Goal: Task Accomplishment & Management: Use online tool/utility

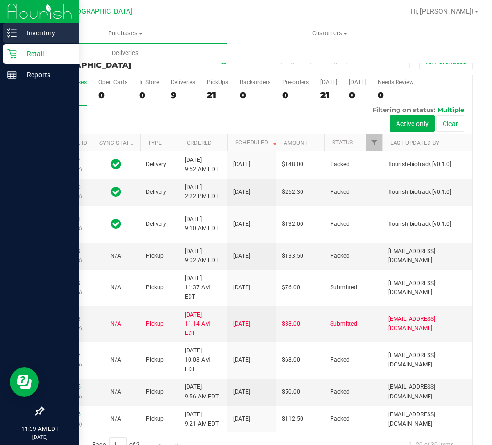
click at [27, 36] on p "Inventory" at bounding box center [46, 33] width 58 height 12
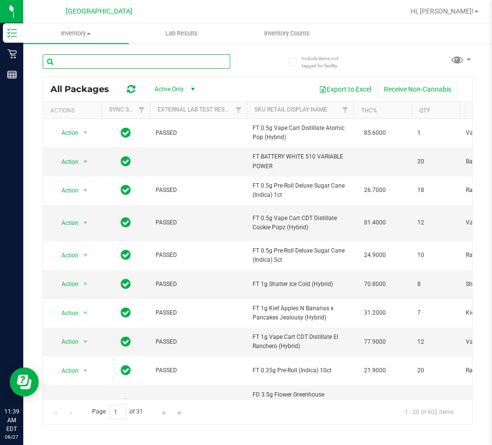
click at [99, 59] on input "text" at bounding box center [137, 61] width 188 height 15
type input "bfp"
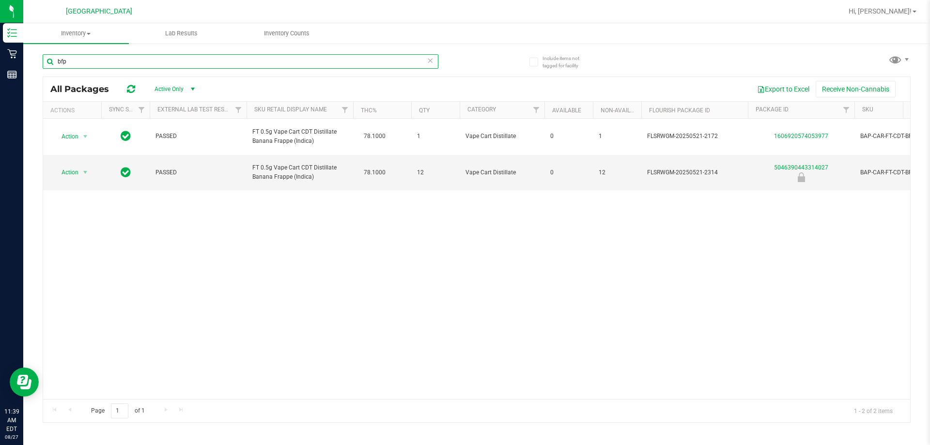
click at [93, 60] on input "bfp" at bounding box center [241, 61] width 396 height 15
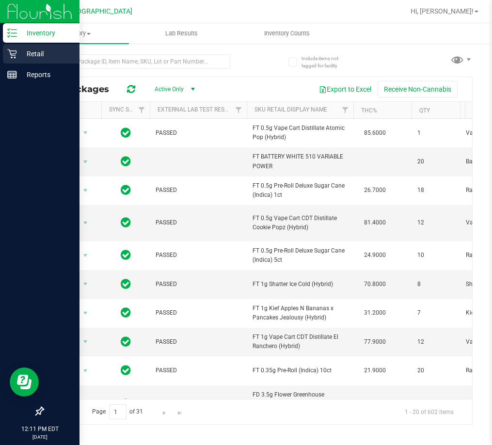
click at [36, 51] on p "Retail" at bounding box center [46, 54] width 58 height 12
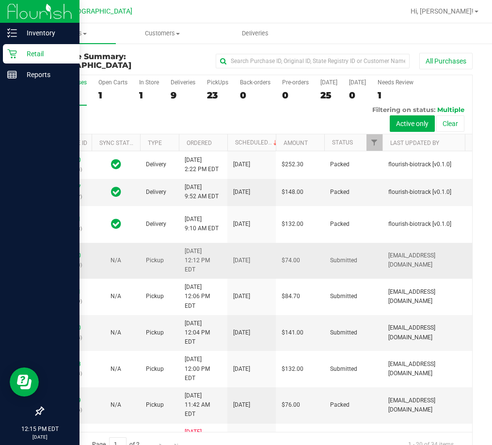
scroll to position [97, 0]
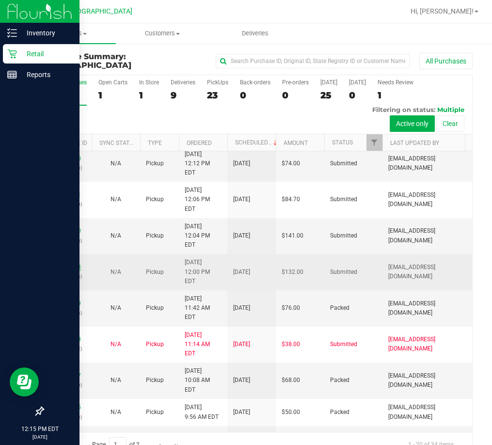
click at [67, 270] on link "11855543" at bounding box center [67, 267] width 27 height 7
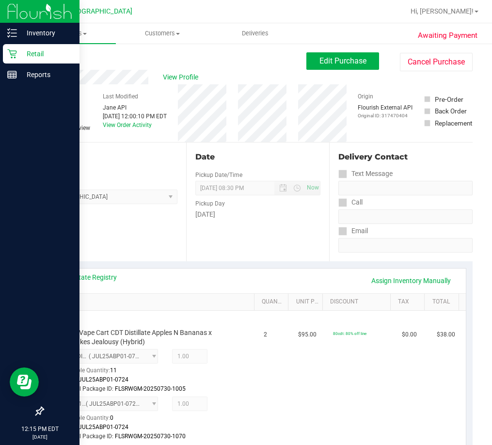
click at [27, 49] on p "Retail" at bounding box center [46, 54] width 58 height 12
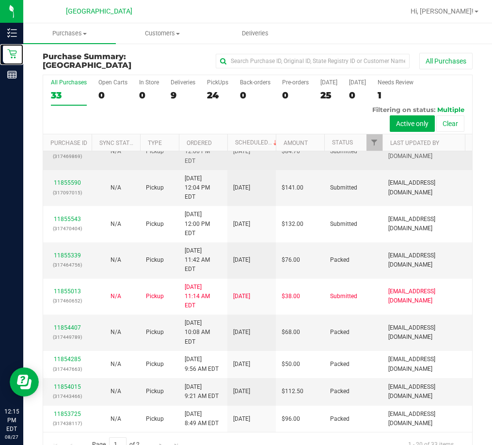
scroll to position [145, 0]
click at [64, 150] on link "11855611" at bounding box center [67, 146] width 27 height 7
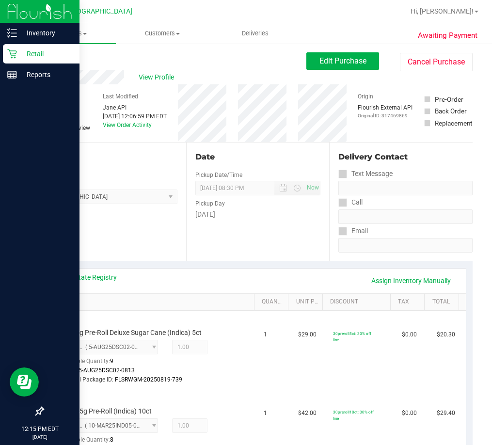
click at [36, 50] on p "Retail" at bounding box center [46, 54] width 58 height 12
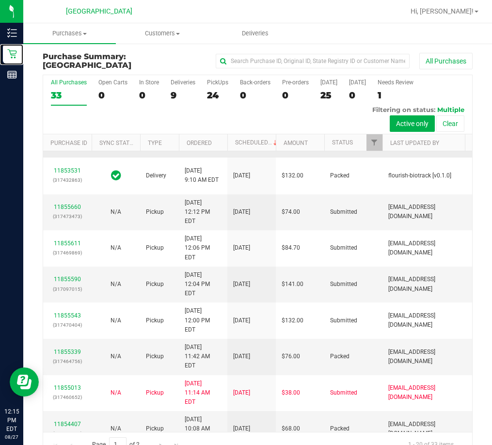
scroll to position [97, 0]
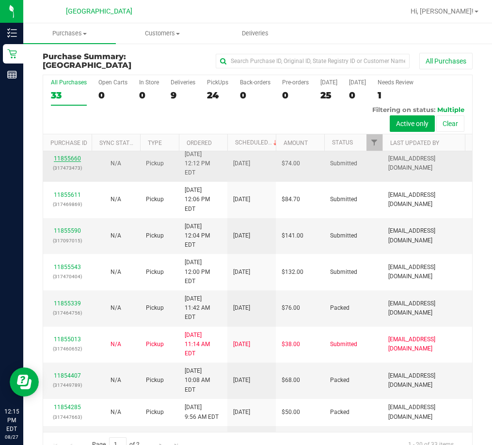
click at [66, 162] on link "11855660" at bounding box center [67, 158] width 27 height 7
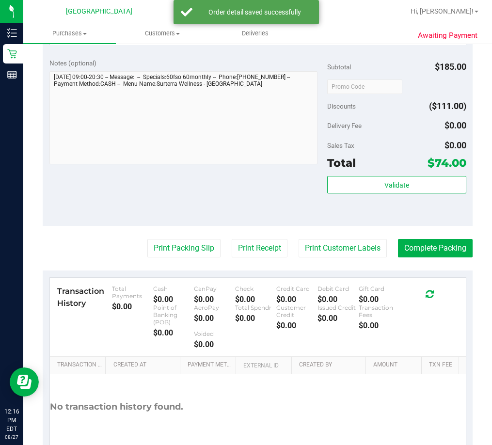
scroll to position [436, 0]
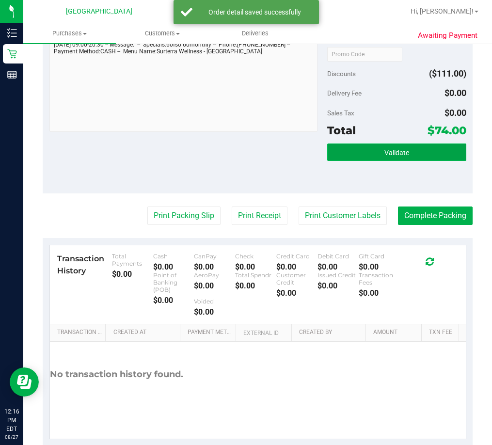
click at [343, 147] on button "Validate" at bounding box center [396, 151] width 139 height 17
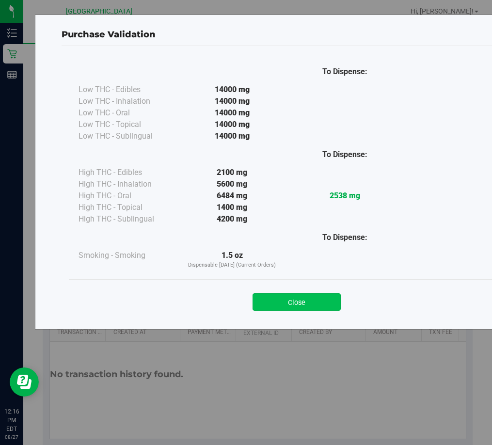
click at [304, 304] on button "Close" at bounding box center [296, 301] width 88 height 17
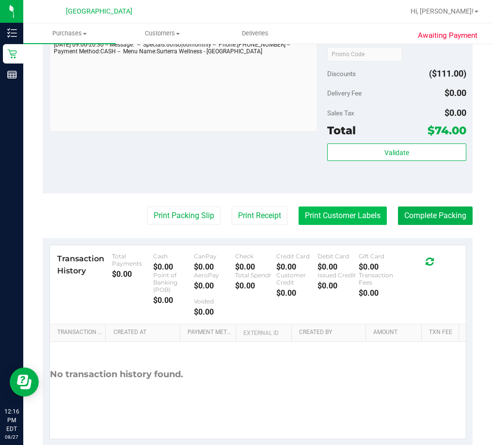
click at [304, 211] on button "Print Customer Labels" at bounding box center [343, 215] width 88 height 18
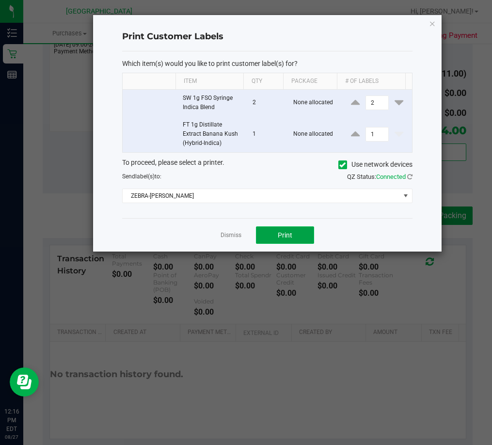
click at [265, 236] on button "Print" at bounding box center [285, 234] width 58 height 17
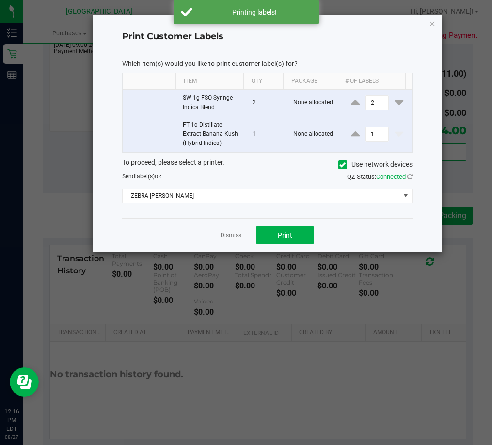
click at [223, 231] on app-cancel-button "Dismiss" at bounding box center [230, 235] width 21 height 10
click at [223, 233] on link "Dismiss" at bounding box center [230, 235] width 21 height 8
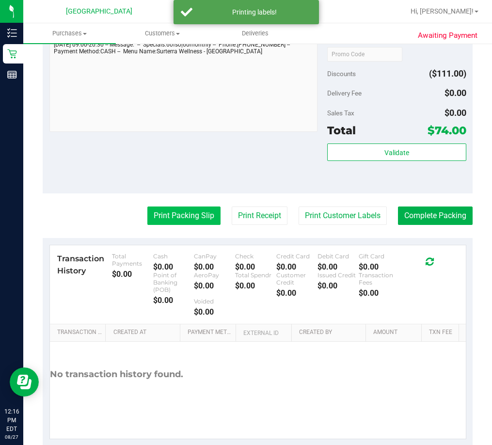
click at [171, 210] on button "Print Packing Slip" at bounding box center [183, 215] width 73 height 18
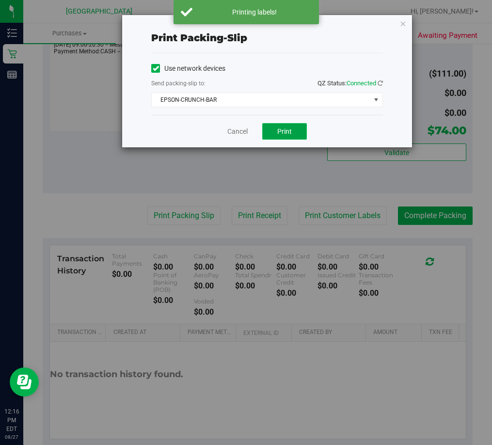
click at [280, 131] on span "Print" at bounding box center [284, 131] width 15 height 8
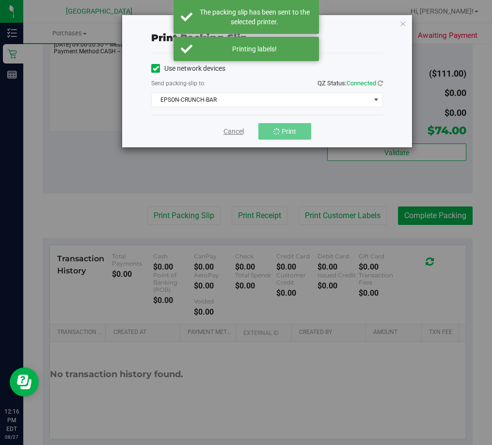
click at [235, 133] on link "Cancel" at bounding box center [233, 131] width 20 height 10
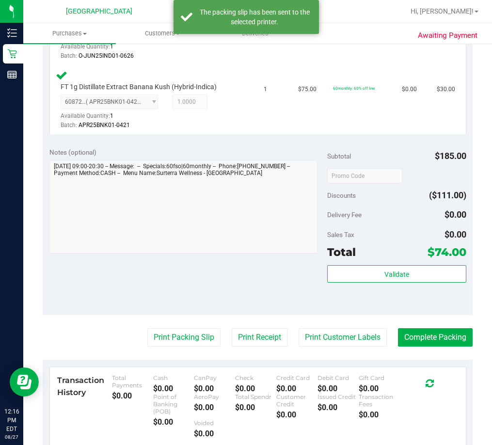
scroll to position [291, 0]
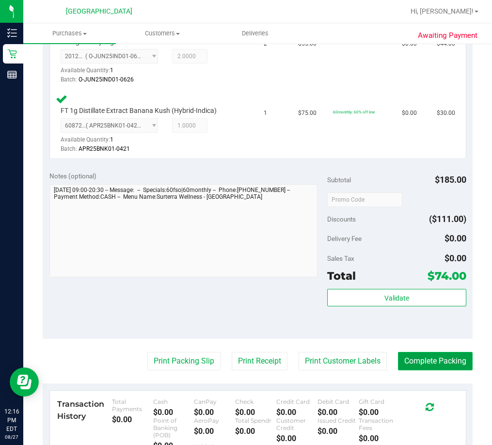
click at [413, 359] on button "Complete Packing" at bounding box center [435, 361] width 75 height 18
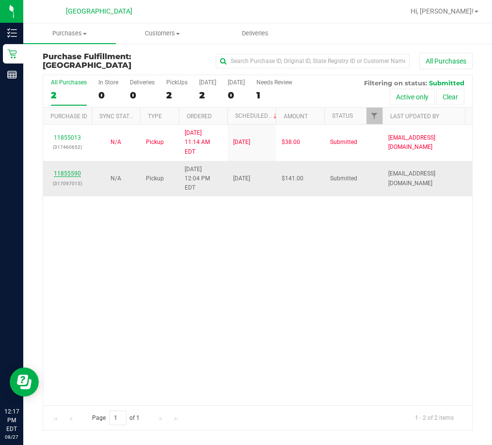
click at [67, 170] on link "11855590" at bounding box center [67, 173] width 27 height 7
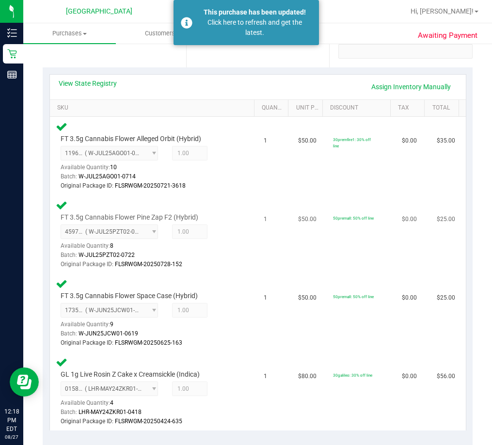
scroll to position [485, 0]
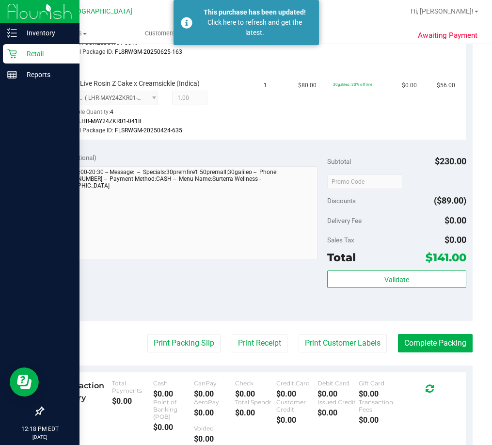
click at [32, 52] on p "Retail" at bounding box center [46, 54] width 58 height 12
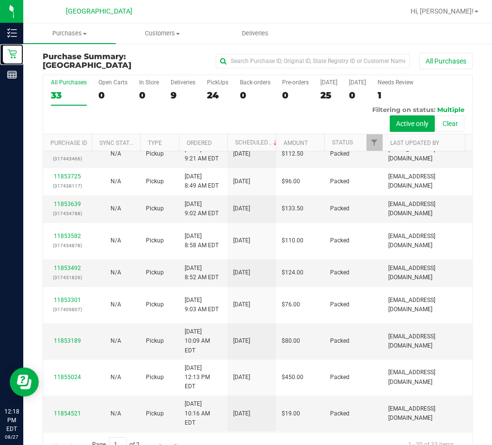
scroll to position [22, 0]
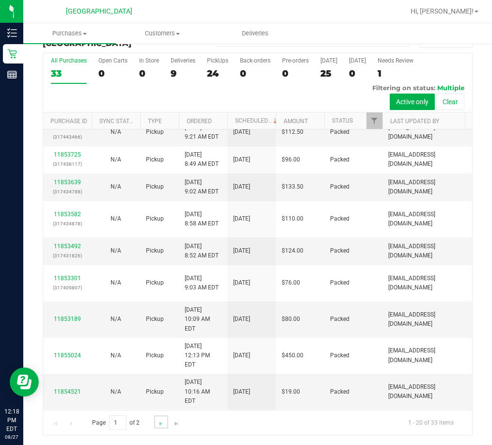
click at [155, 422] on link "Go to the next page" at bounding box center [161, 421] width 14 height 13
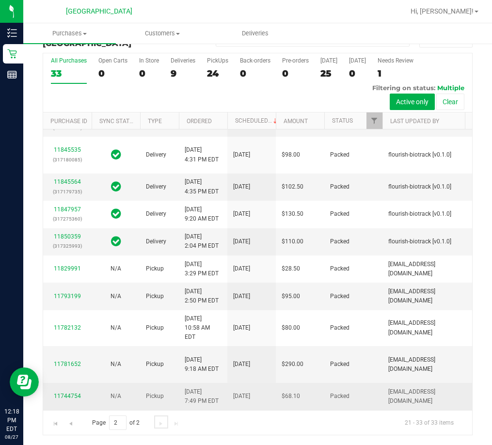
scroll to position [531, 0]
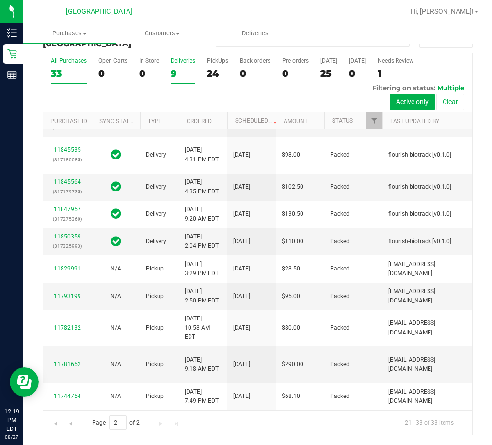
click at [186, 61] on div "Deliveries" at bounding box center [183, 60] width 25 height 7
click at [0, 0] on input "Deliveries 9" at bounding box center [0, 0] width 0 height 0
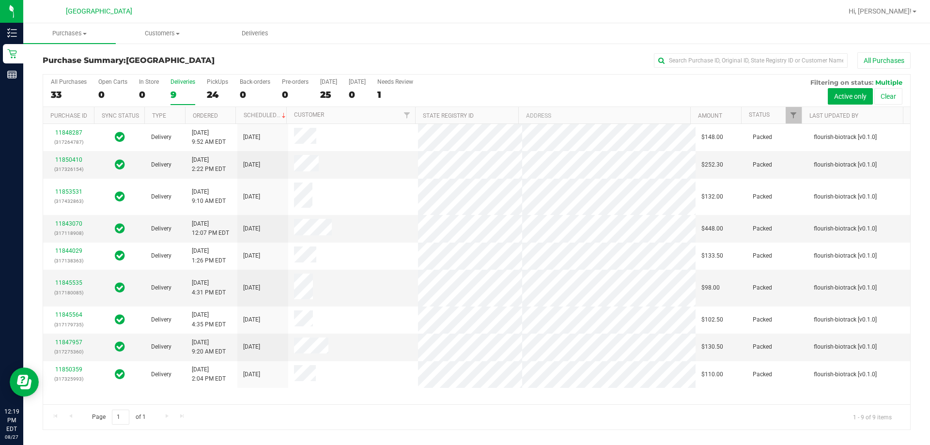
scroll to position [0, 0]
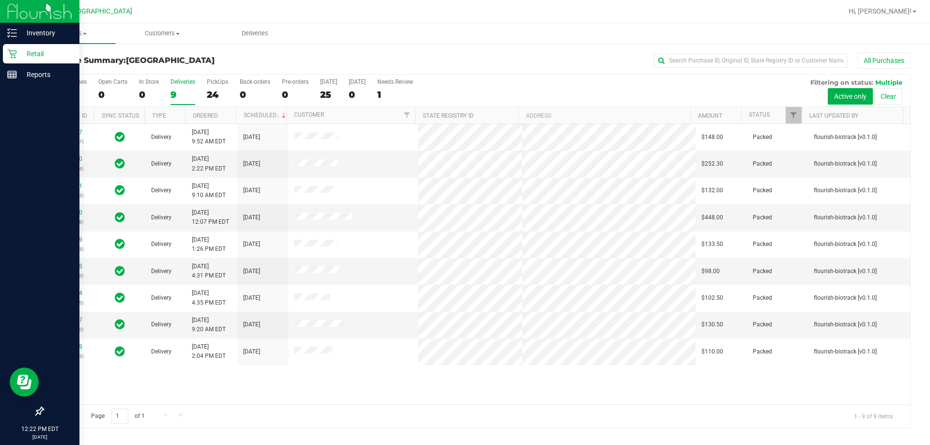
click at [30, 48] on p "Retail" at bounding box center [46, 54] width 58 height 12
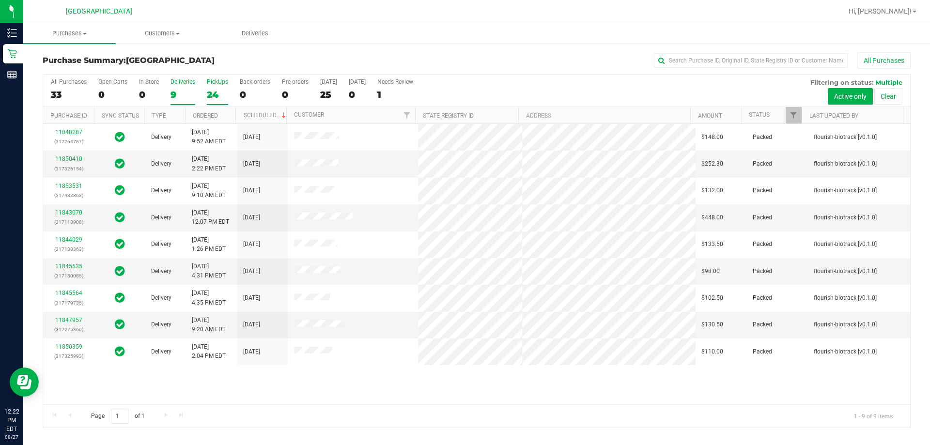
click at [214, 84] on div "PickUps" at bounding box center [217, 82] width 21 height 7
click at [0, 0] on input "PickUps 24" at bounding box center [0, 0] width 0 height 0
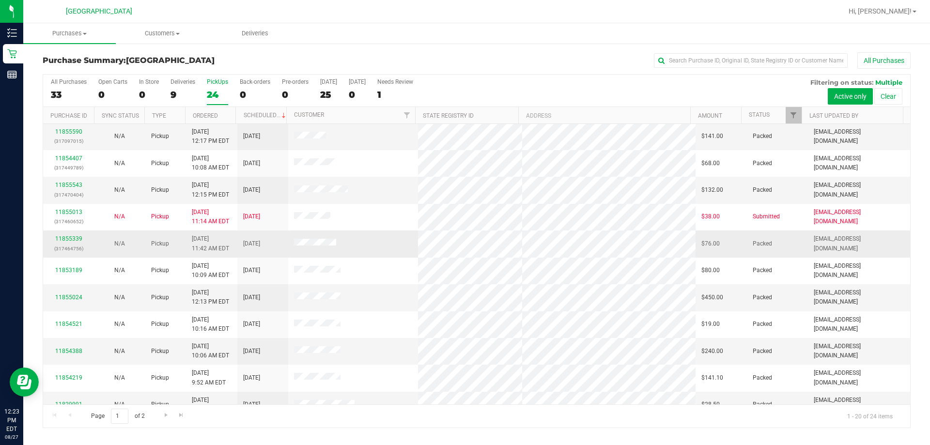
scroll to position [256, 0]
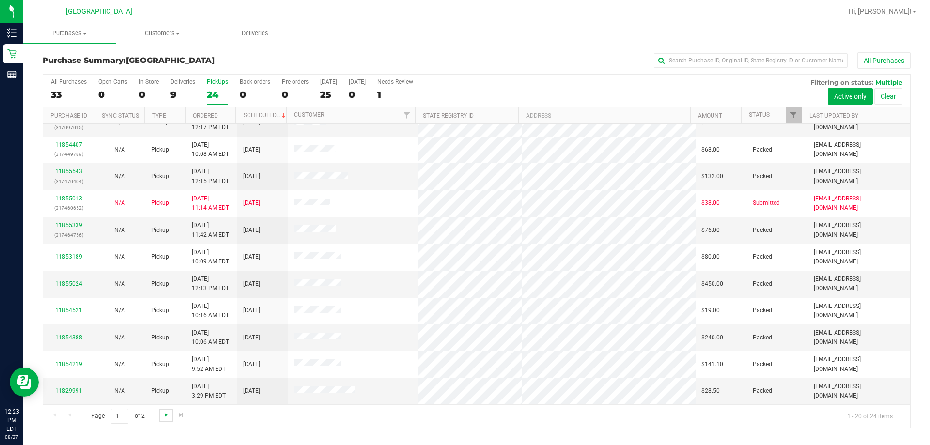
click at [167, 417] on span "Go to the next page" at bounding box center [166, 415] width 8 height 8
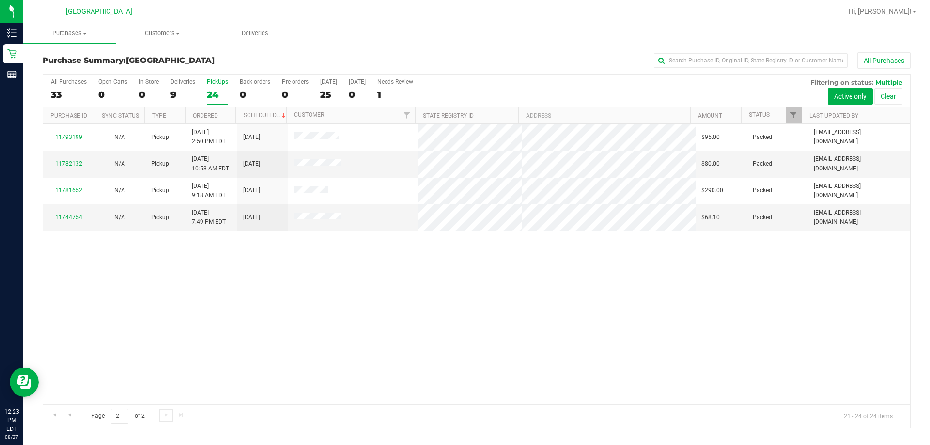
scroll to position [0, 0]
click at [71, 412] on span "Go to the previous page" at bounding box center [70, 415] width 8 height 8
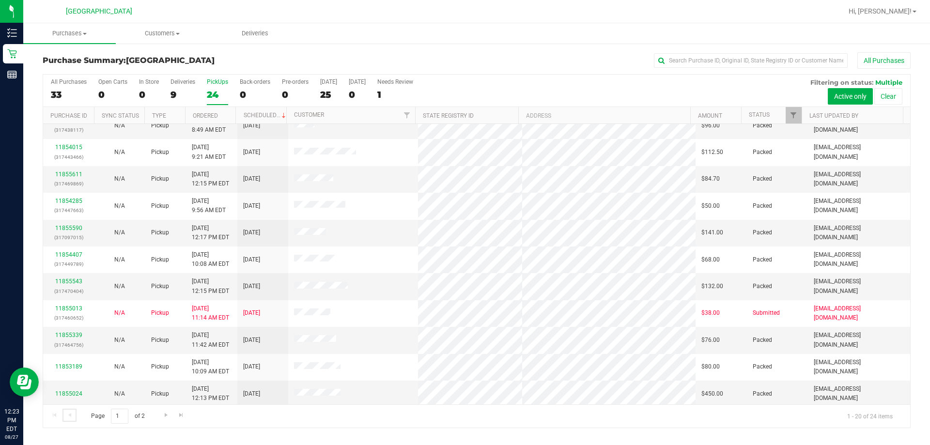
scroll to position [194, 0]
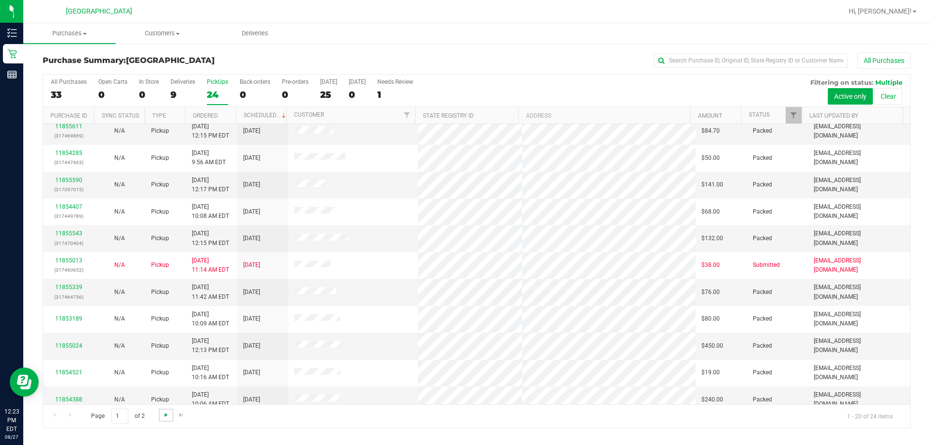
click at [167, 413] on span "Go to the next page" at bounding box center [166, 415] width 8 height 8
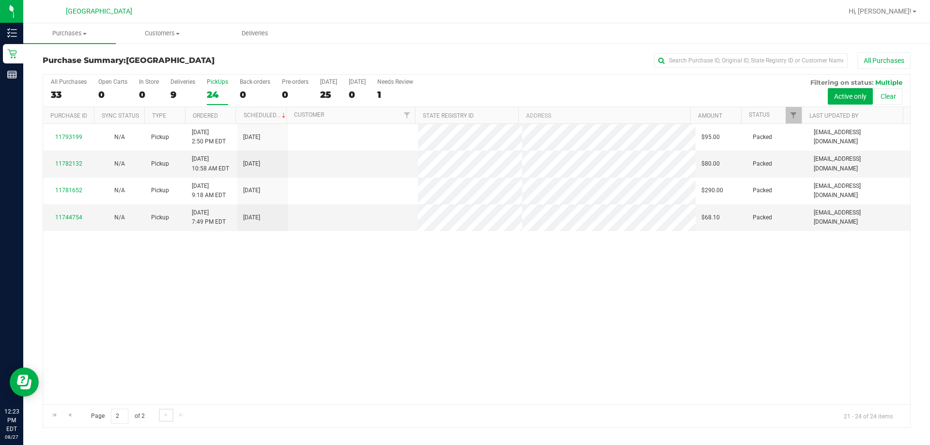
scroll to position [0, 0]
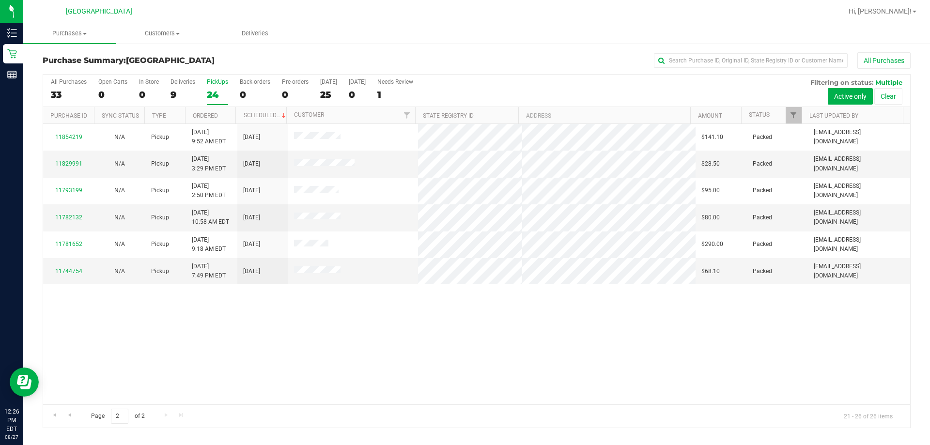
click at [222, 79] on div "PickUps" at bounding box center [217, 82] width 21 height 7
click at [0, 0] on input "PickUps 24" at bounding box center [0, 0] width 0 height 0
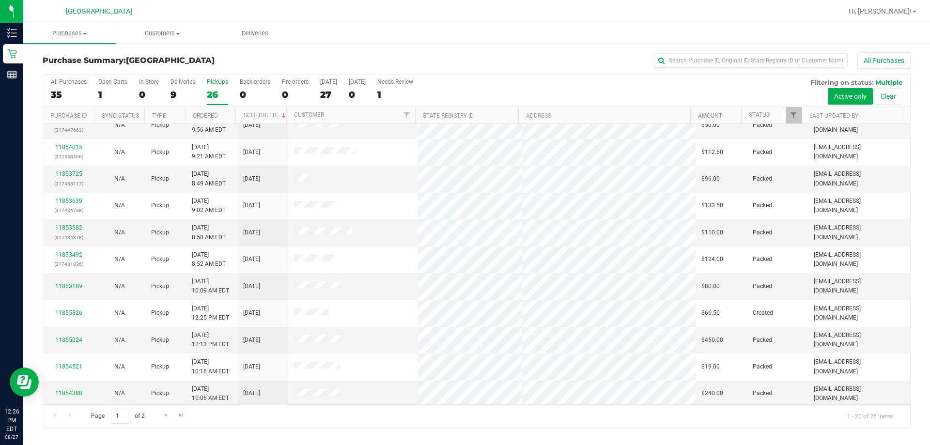
scroll to position [256, 0]
click at [163, 418] on span "Go to the next page" at bounding box center [166, 415] width 8 height 8
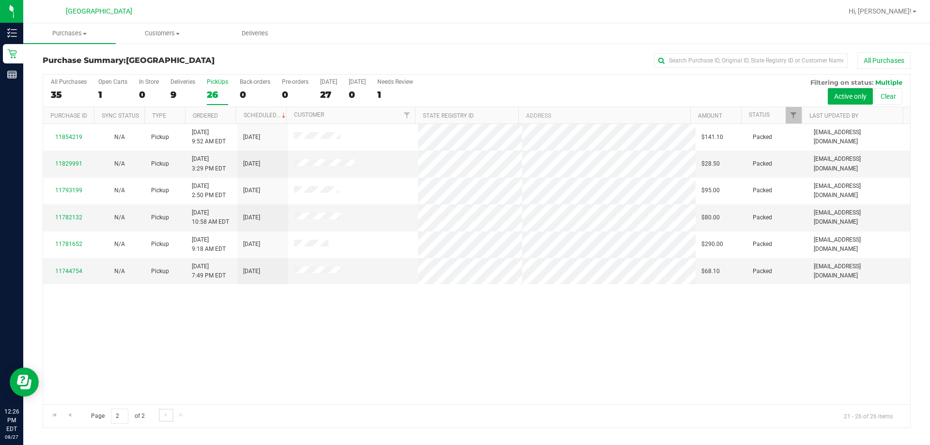
scroll to position [0, 0]
click at [72, 414] on span "Go to the previous page" at bounding box center [70, 415] width 8 height 8
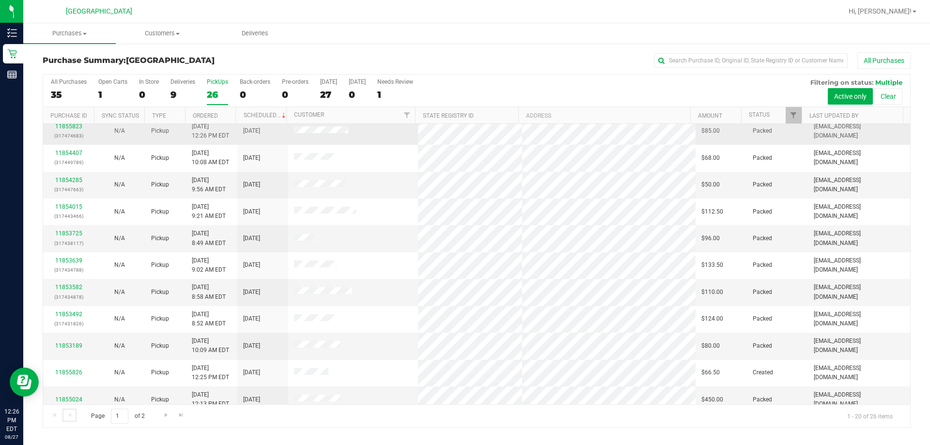
scroll to position [256, 0]
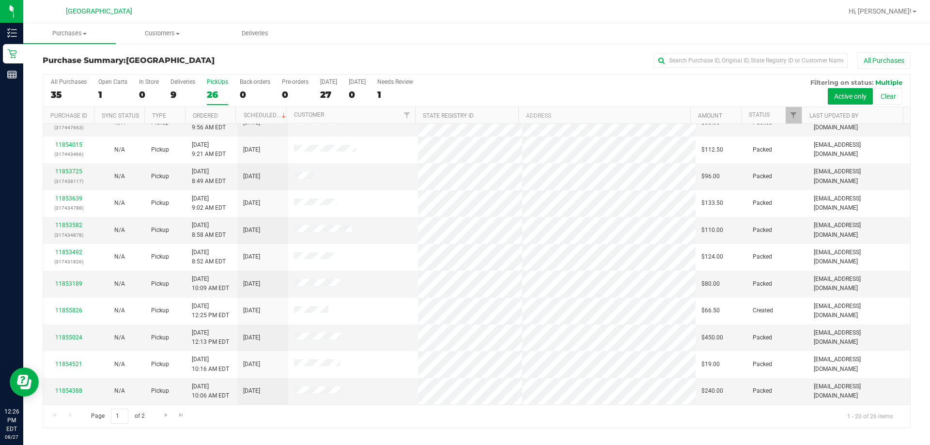
click at [215, 415] on div "Page 1 of 2 1 - 20 of 26 items" at bounding box center [476, 416] width 867 height 23
click at [185, 414] on link "Go to the last page" at bounding box center [181, 415] width 14 height 13
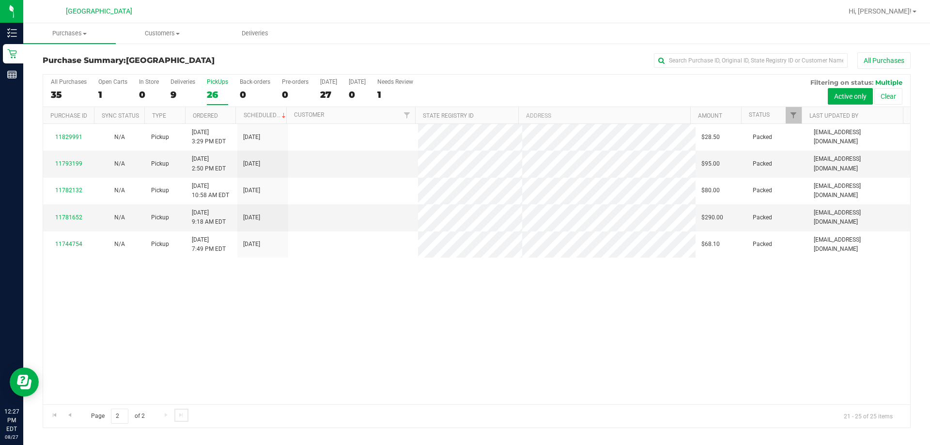
scroll to position [0, 0]
click at [72, 414] on span "Go to the previous page" at bounding box center [70, 415] width 8 height 8
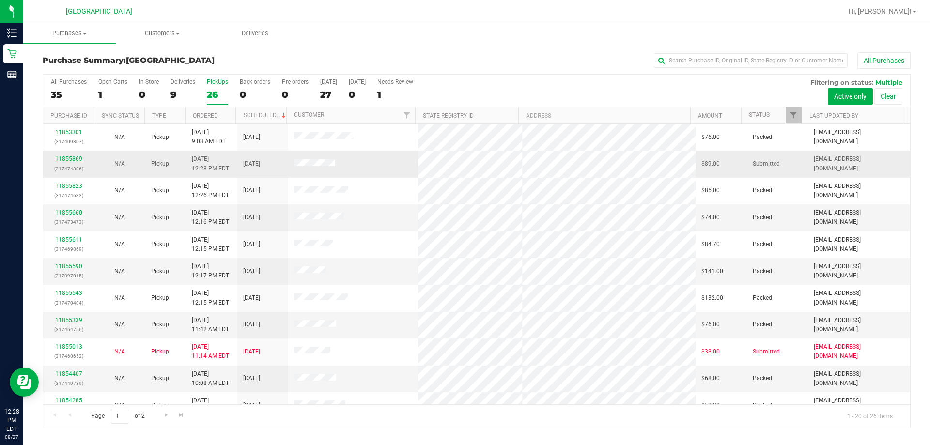
click at [78, 159] on link "11855869" at bounding box center [68, 159] width 27 height 7
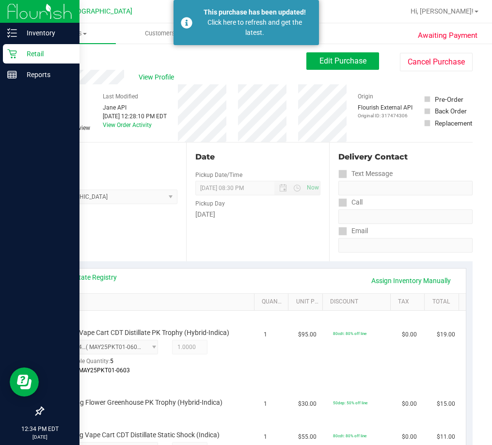
click at [29, 51] on p "Retail" at bounding box center [46, 54] width 58 height 12
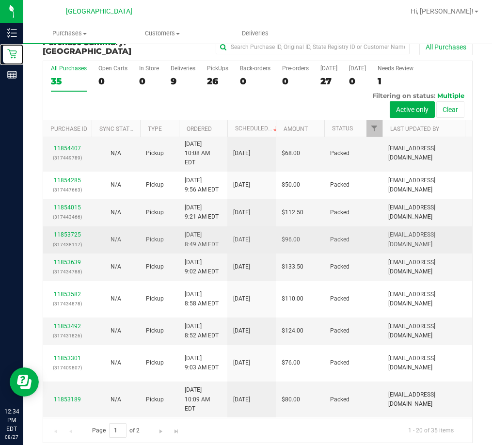
scroll to position [22, 0]
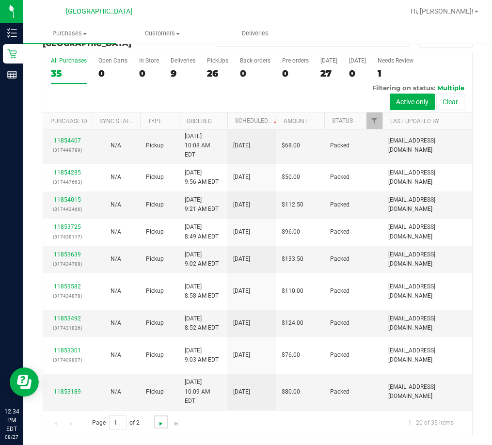
click at [162, 425] on span "Go to the next page" at bounding box center [161, 424] width 8 height 8
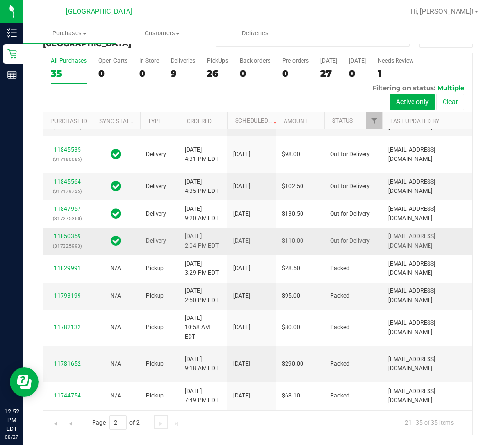
scroll to position [660, 0]
click at [68, 421] on span "Go to the previous page" at bounding box center [71, 424] width 8 height 8
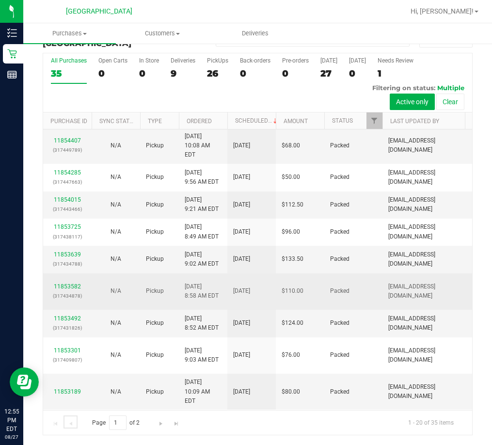
scroll to position [533, 0]
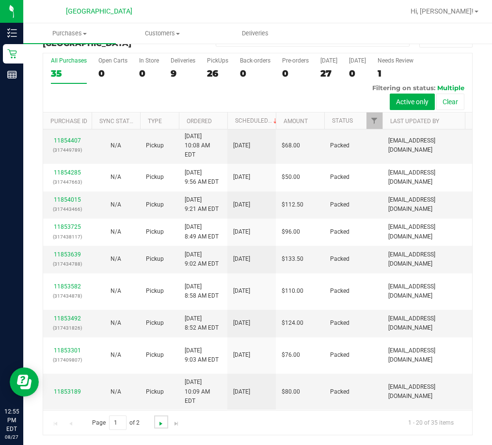
click at [163, 423] on span "Go to the next page" at bounding box center [161, 424] width 8 height 8
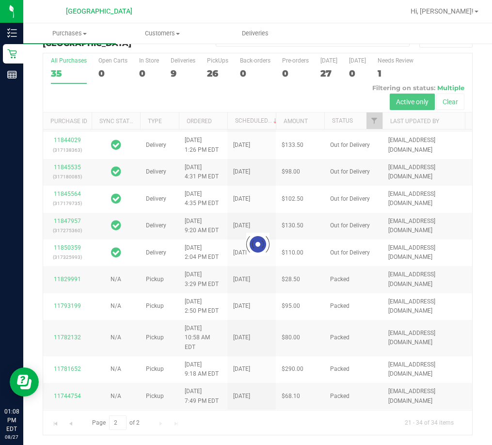
scroll to position [0, 0]
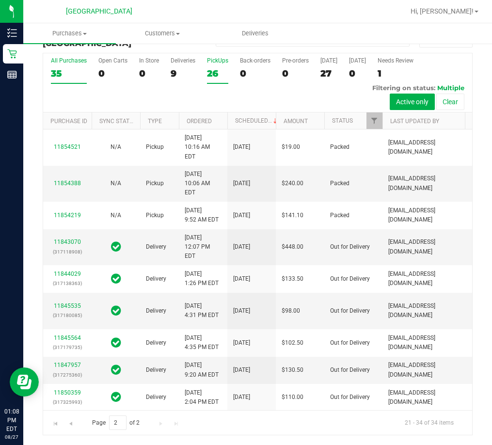
click at [216, 59] on div "PickUps" at bounding box center [217, 60] width 21 height 7
click at [0, 0] on input "PickUps 26" at bounding box center [0, 0] width 0 height 0
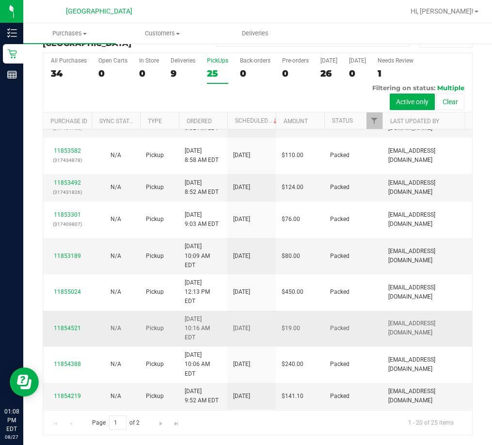
scroll to position [589, 0]
click at [158, 424] on span "Go to the next page" at bounding box center [161, 424] width 8 height 8
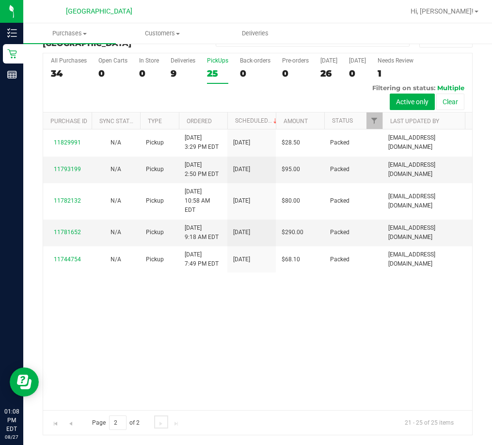
scroll to position [0, 0]
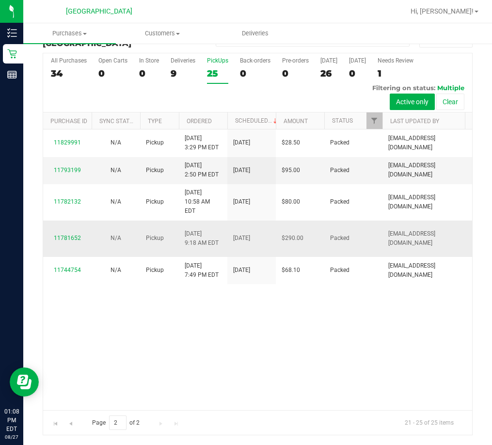
click at [149, 254] on td "Pickup" at bounding box center [159, 238] width 39 height 37
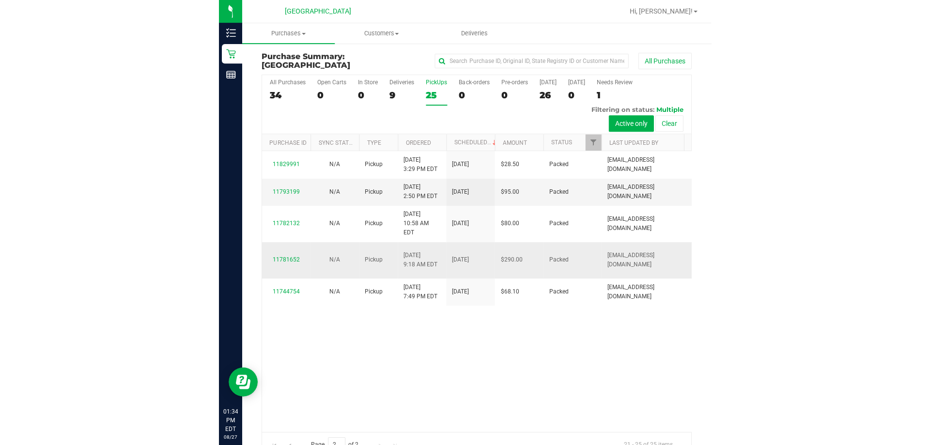
scroll to position [22, 0]
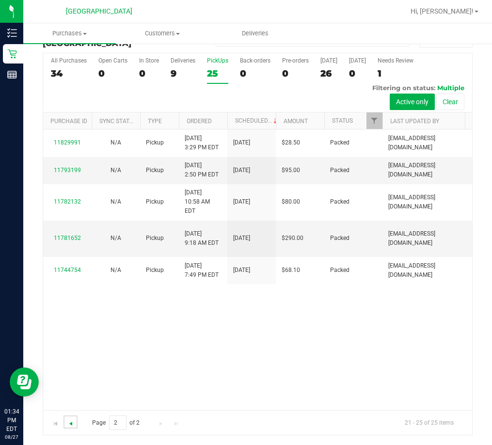
click at [71, 423] on span "Go to the previous page" at bounding box center [71, 424] width 8 height 8
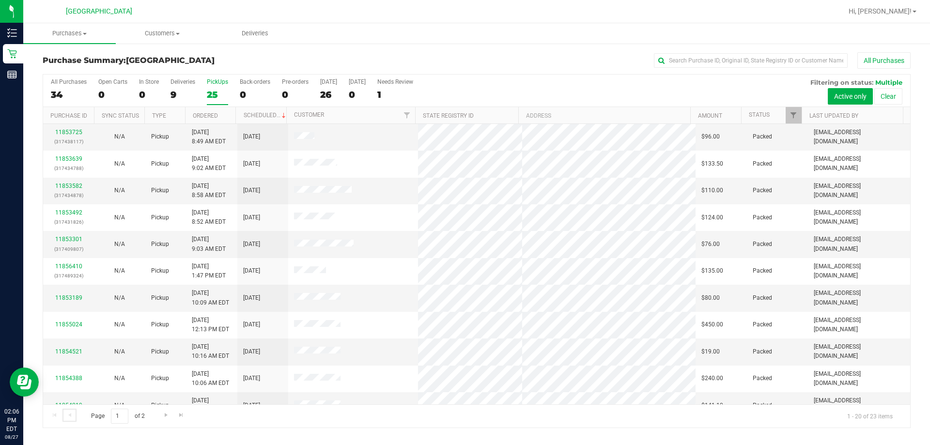
scroll to position [256, 0]
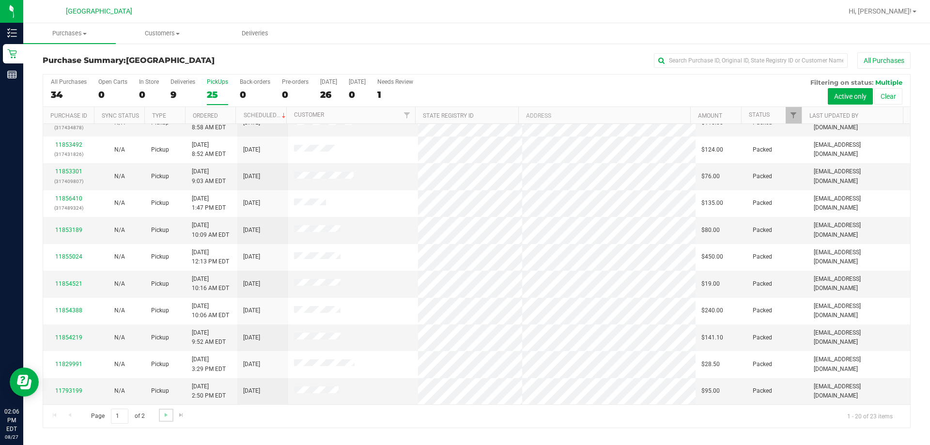
click at [164, 419] on link "Go to the next page" at bounding box center [166, 415] width 14 height 13
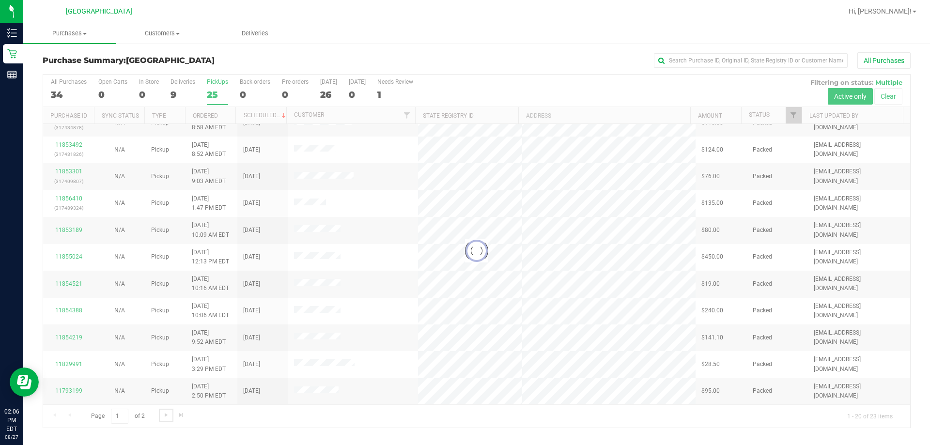
scroll to position [0, 0]
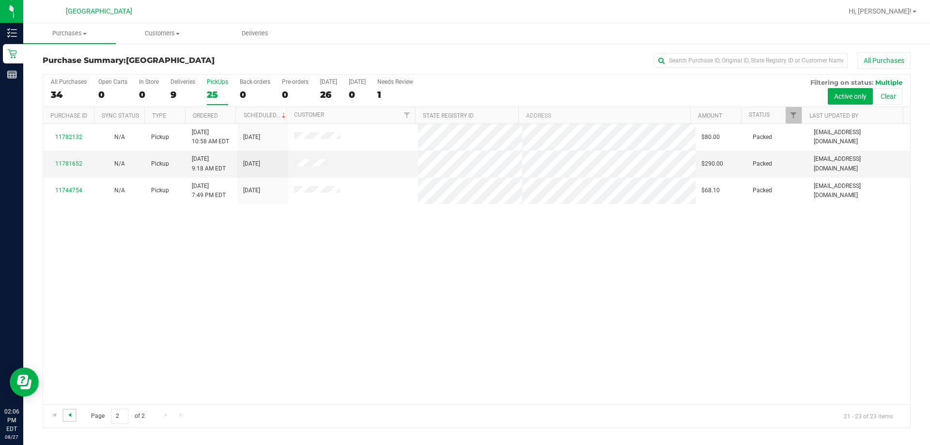
click at [71, 416] on span "Go to the previous page" at bounding box center [70, 415] width 8 height 8
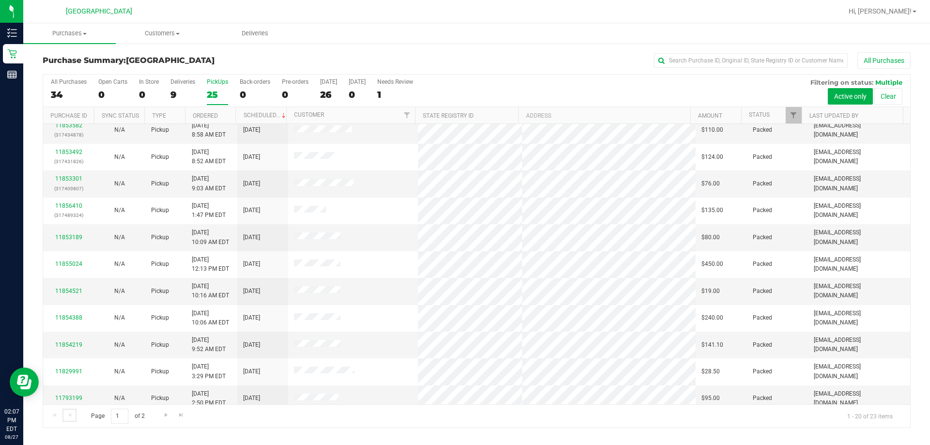
scroll to position [256, 0]
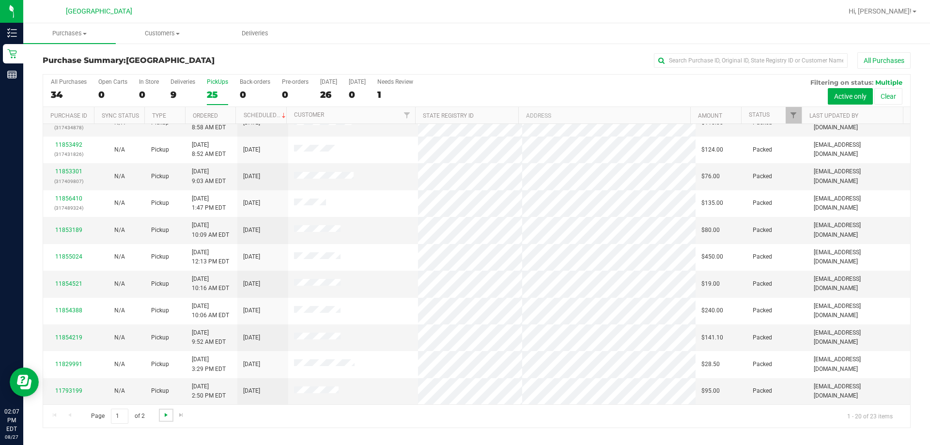
click at [163, 418] on span "Go to the next page" at bounding box center [166, 415] width 8 height 8
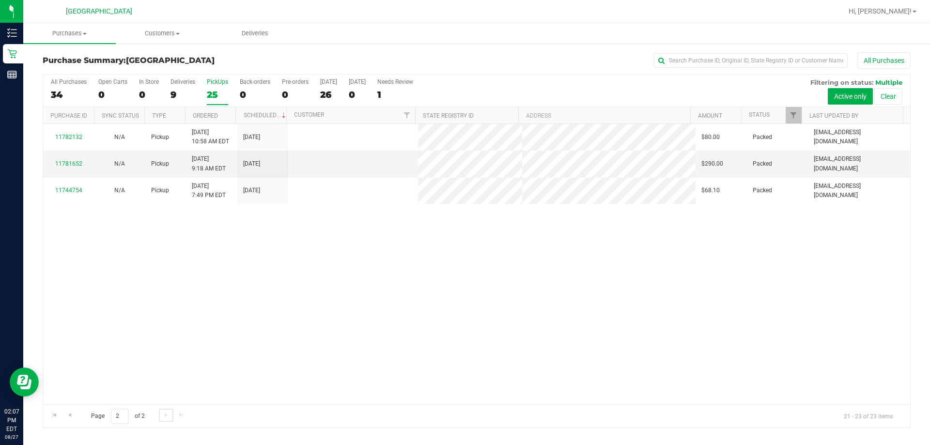
scroll to position [0, 0]
click at [67, 164] on link "11781652" at bounding box center [68, 163] width 27 height 7
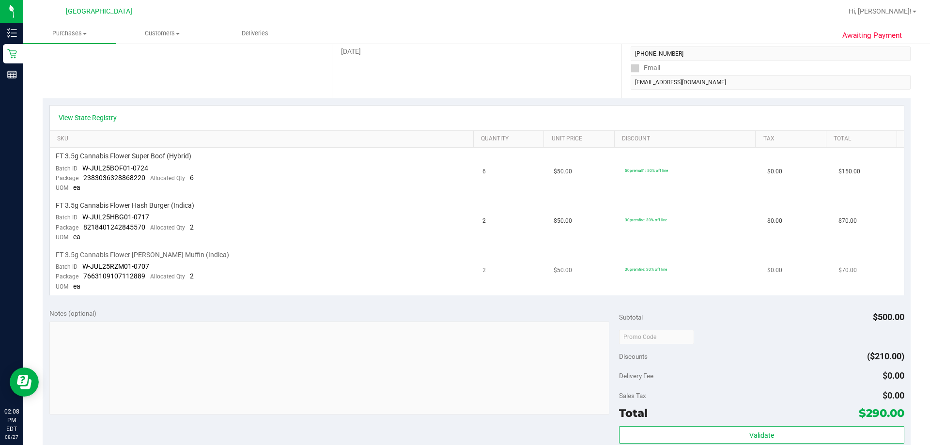
scroll to position [145, 0]
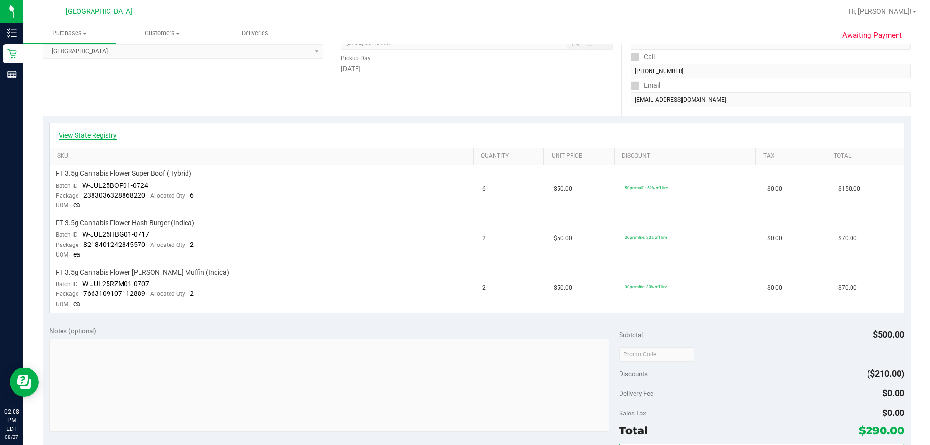
click at [110, 137] on link "View State Registry" at bounding box center [88, 135] width 58 height 10
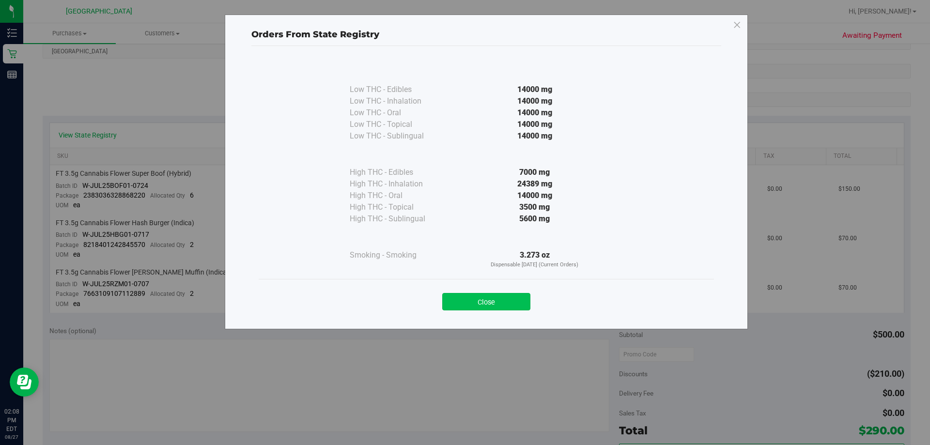
click at [481, 301] on button "Close" at bounding box center [486, 301] width 88 height 17
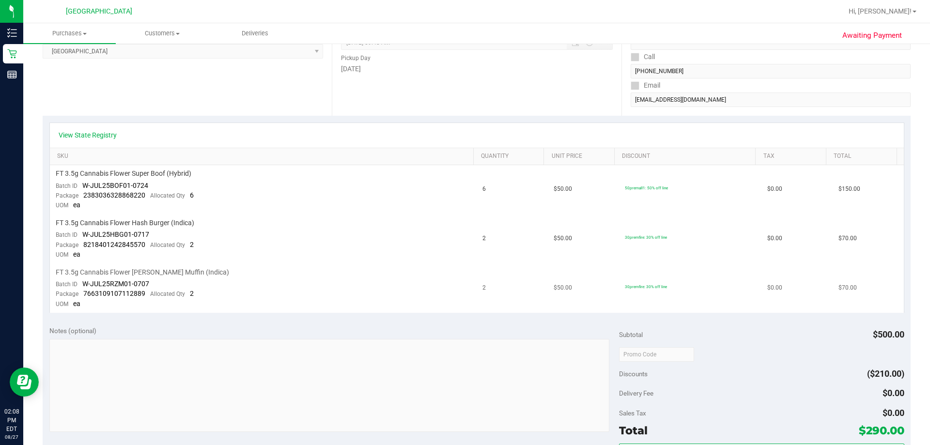
scroll to position [194, 0]
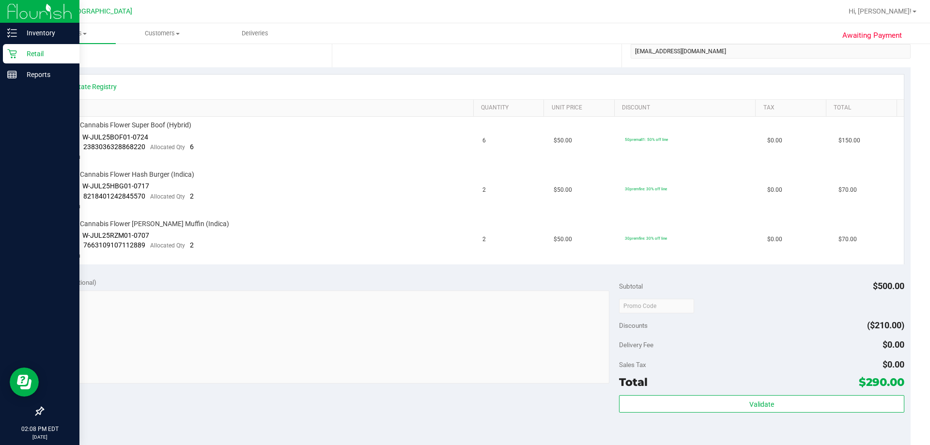
click at [18, 55] on p "Retail" at bounding box center [46, 54] width 58 height 12
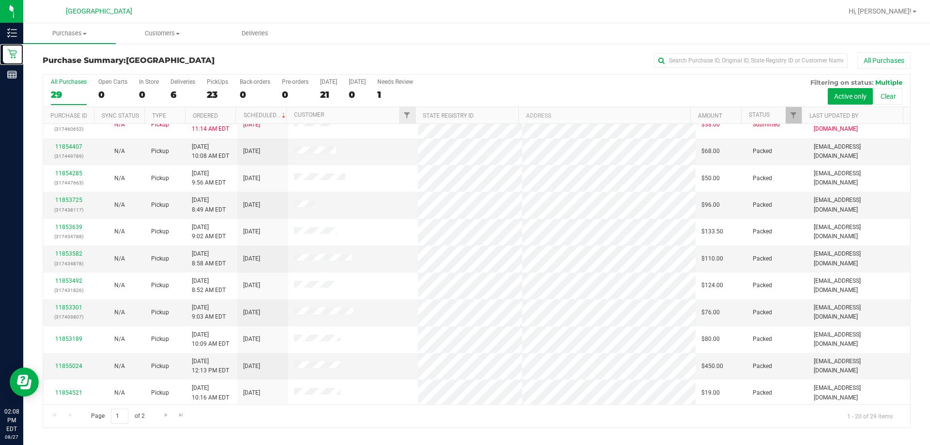
scroll to position [256, 0]
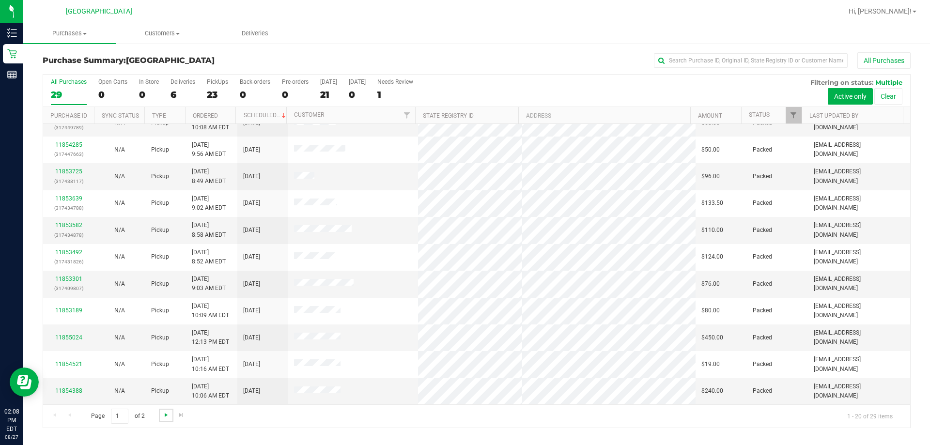
click at [168, 415] on span "Go to the next page" at bounding box center [166, 415] width 8 height 8
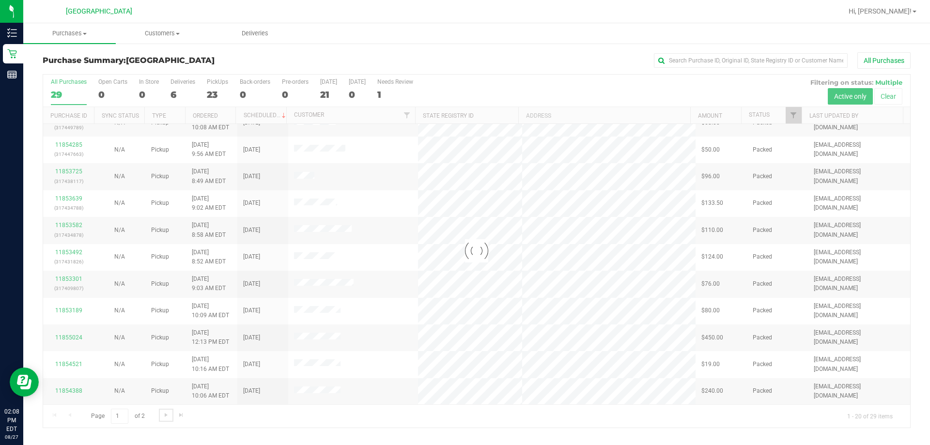
scroll to position [0, 0]
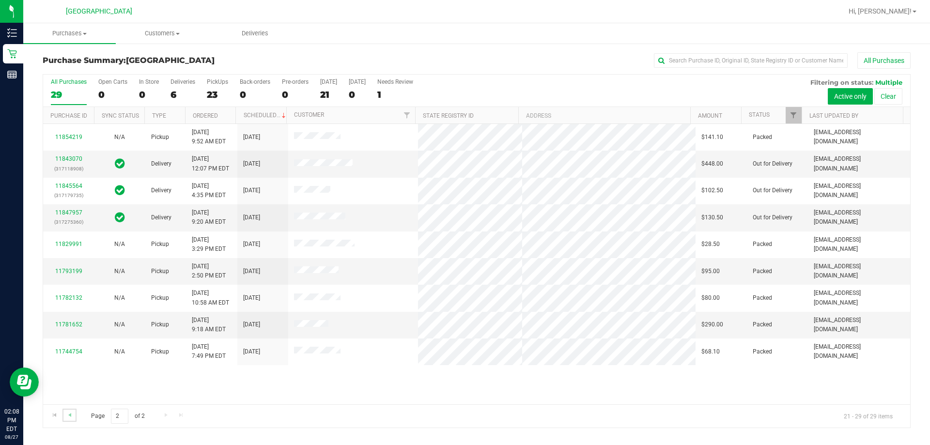
click at [74, 414] on link "Go to the previous page" at bounding box center [70, 415] width 14 height 13
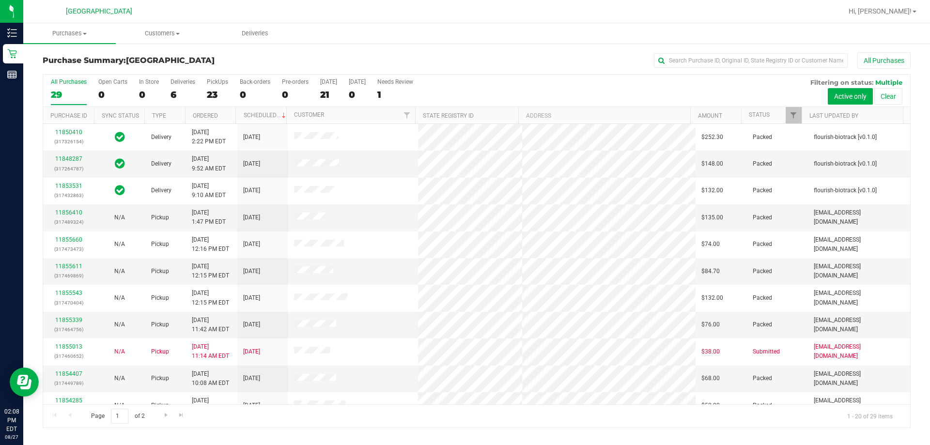
click at [478, 71] on div "Purchase Summary: [GEOGRAPHIC_DATA] All Purchases" at bounding box center [477, 62] width 868 height 21
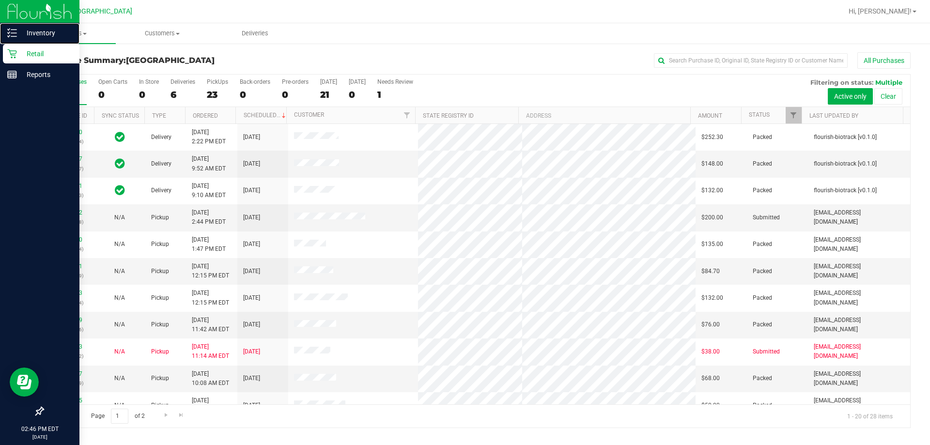
drag, startPoint x: 0, startPoint y: 29, endPoint x: 0, endPoint y: 112, distance: 83.8
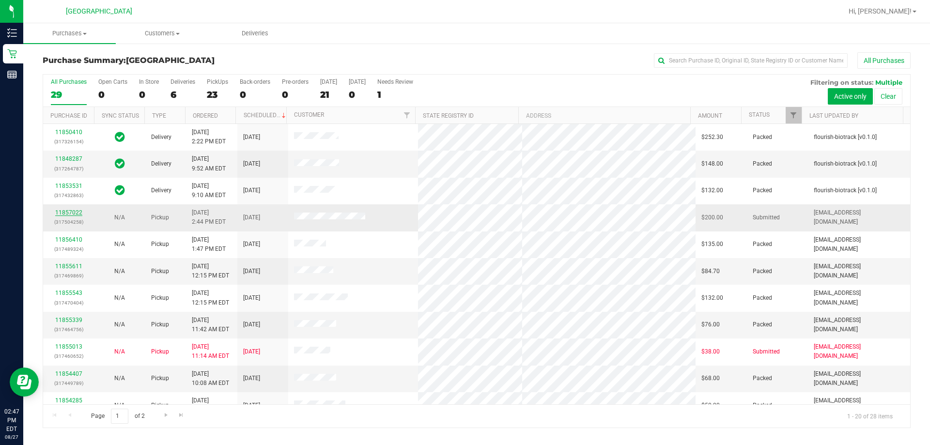
click at [74, 212] on link "11857022" at bounding box center [68, 212] width 27 height 7
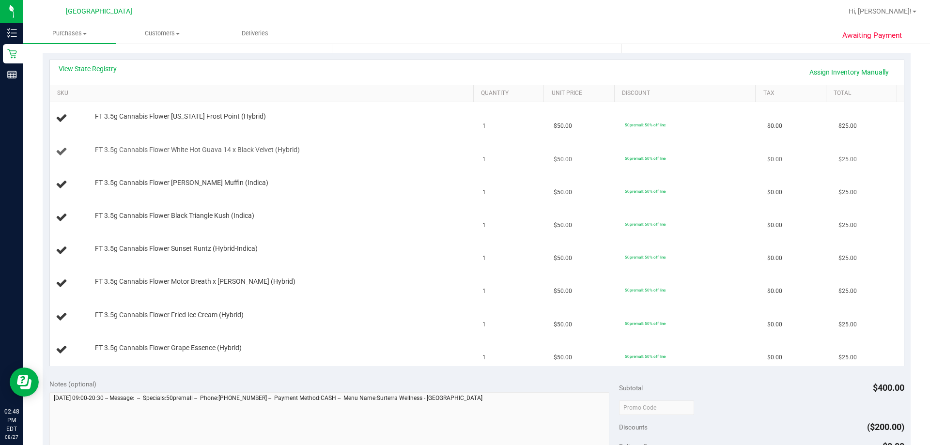
scroll to position [194, 0]
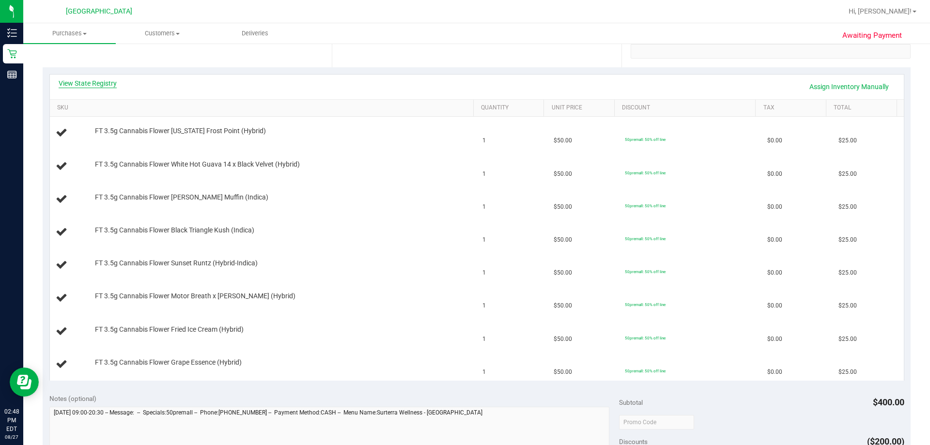
click at [100, 82] on link "View State Registry" at bounding box center [88, 84] width 58 height 10
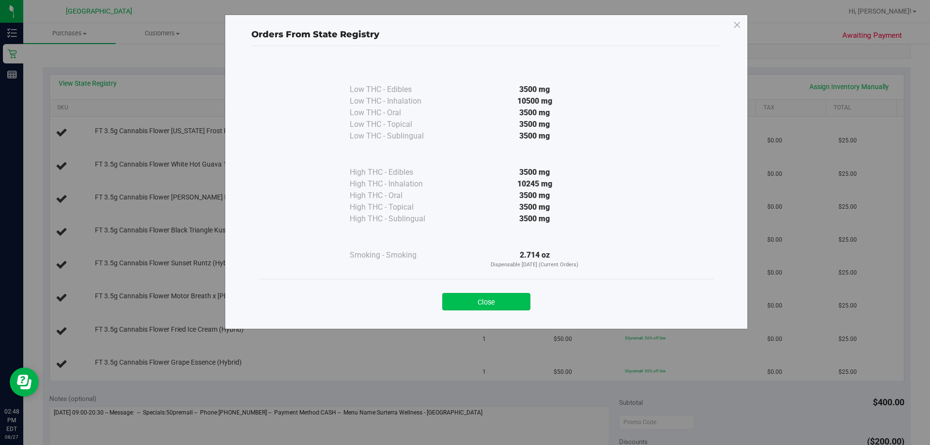
click at [491, 308] on button "Close" at bounding box center [486, 301] width 88 height 17
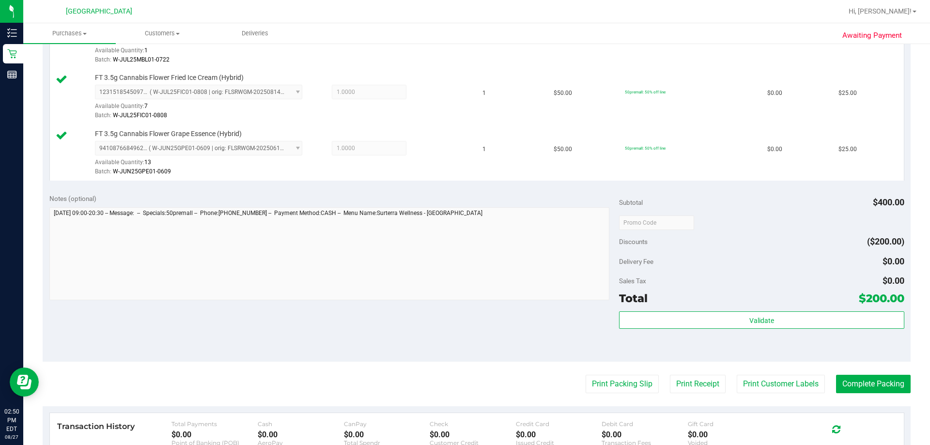
scroll to position [580, 0]
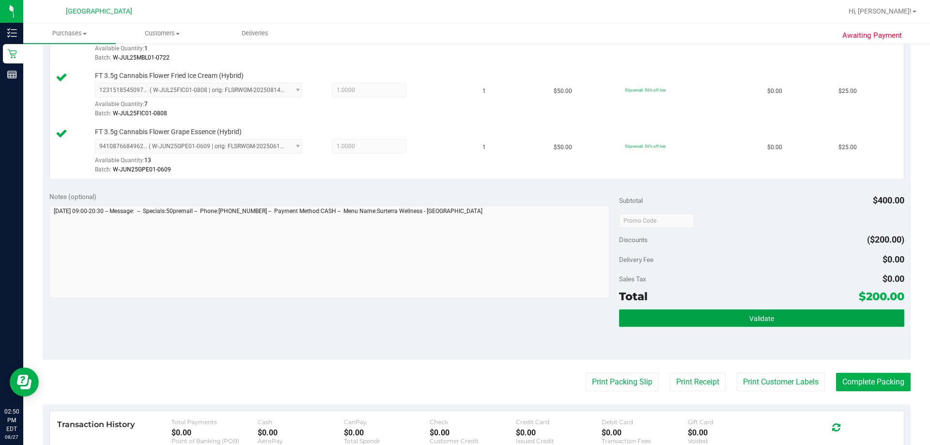
click at [491, 319] on span "Validate" at bounding box center [762, 319] width 25 height 8
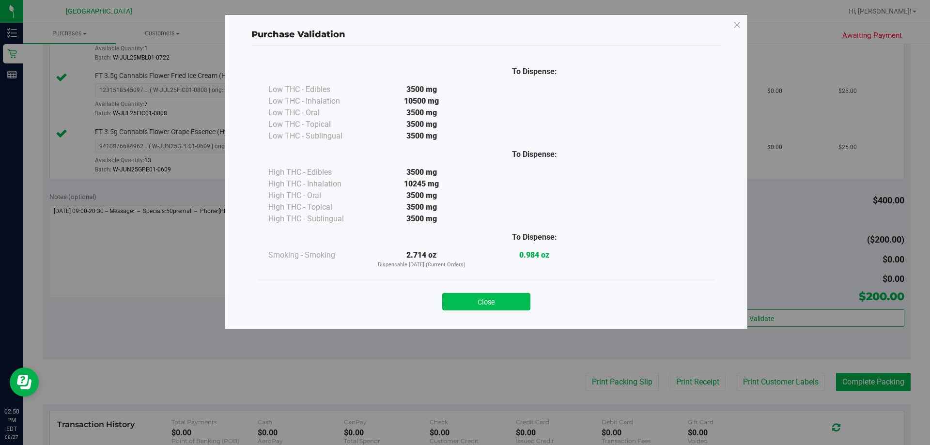
click at [491, 304] on button "Close" at bounding box center [486, 301] width 88 height 17
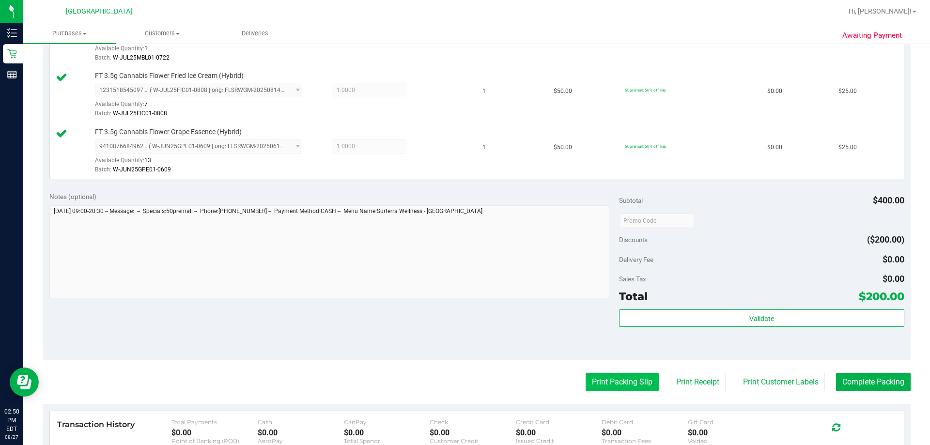
click at [491, 383] on button "Print Packing Slip" at bounding box center [622, 382] width 73 height 18
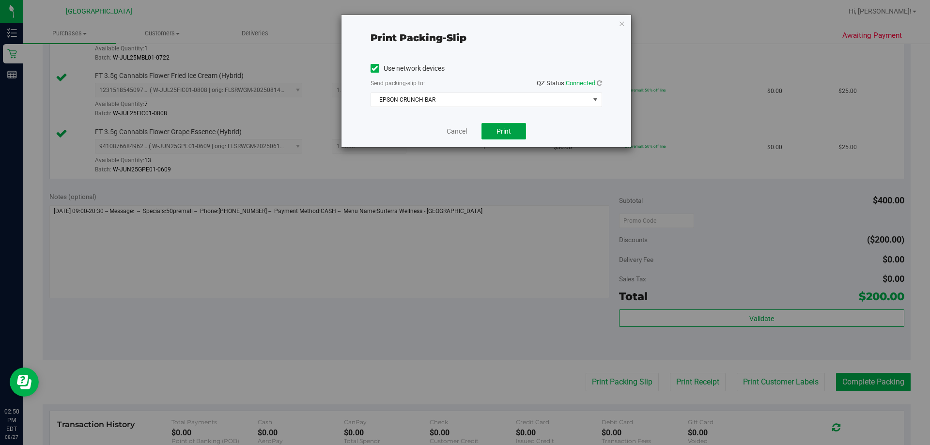
click at [491, 137] on button "Print" at bounding box center [504, 131] width 45 height 16
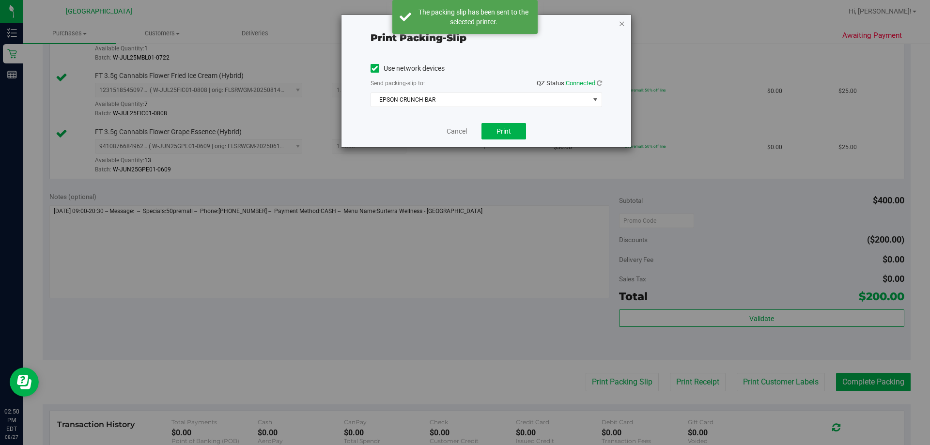
click at [491, 22] on icon "button" at bounding box center [622, 23] width 7 height 12
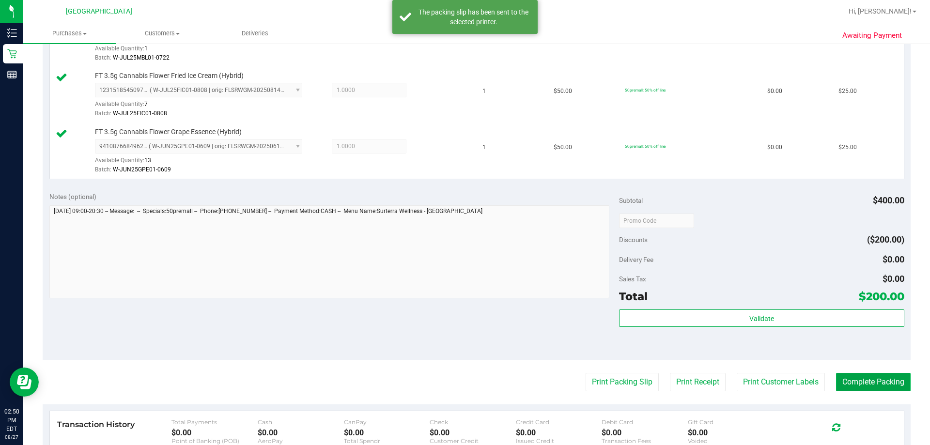
click at [491, 382] on button "Complete Packing" at bounding box center [873, 382] width 75 height 18
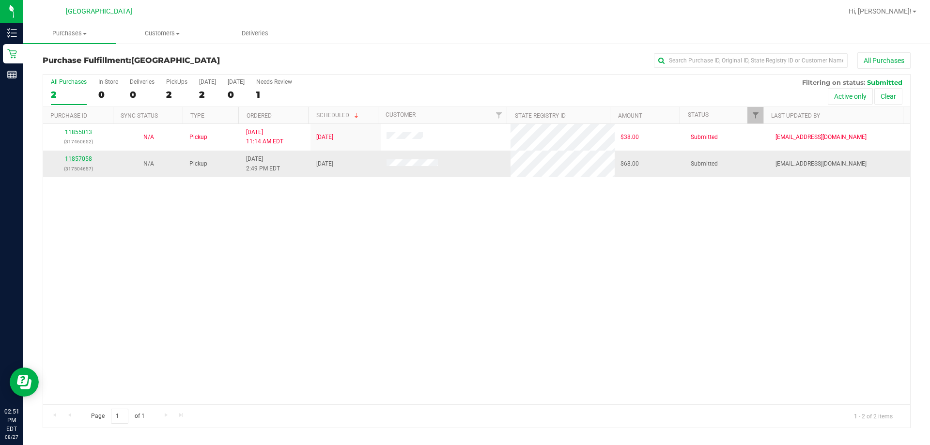
click at [84, 159] on link "11857058" at bounding box center [78, 159] width 27 height 7
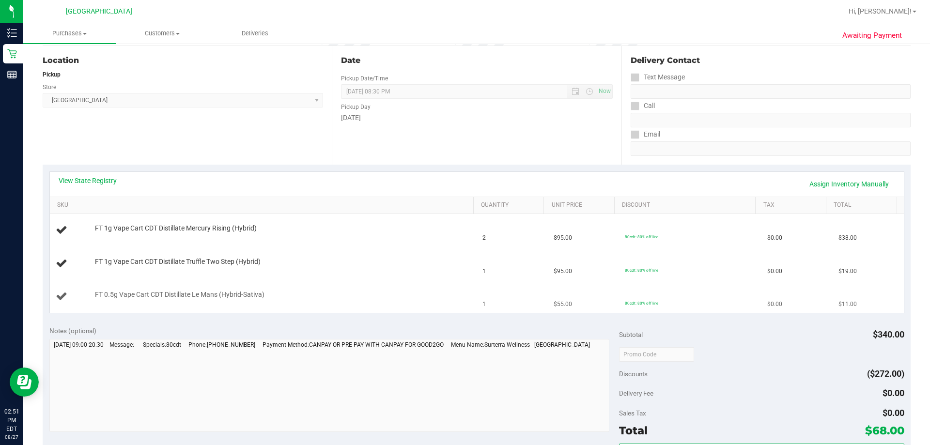
scroll to position [97, 0]
click at [95, 181] on link "View State Registry" at bounding box center [88, 180] width 58 height 10
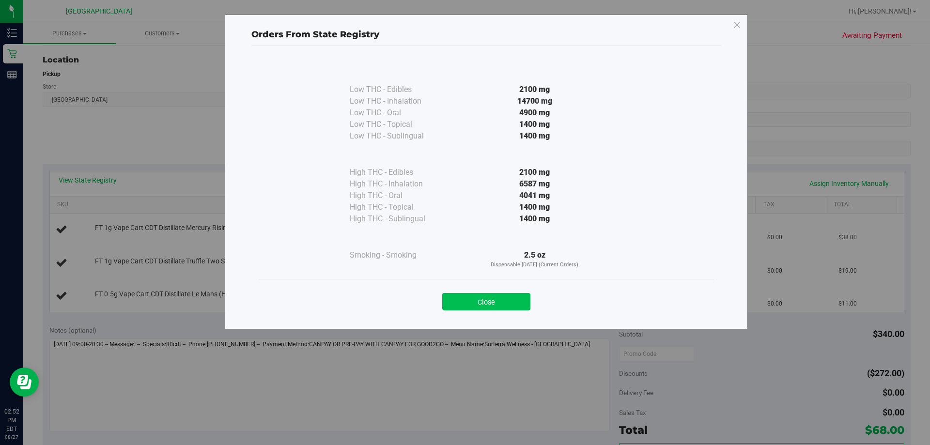
click at [491, 301] on button "Close" at bounding box center [486, 301] width 88 height 17
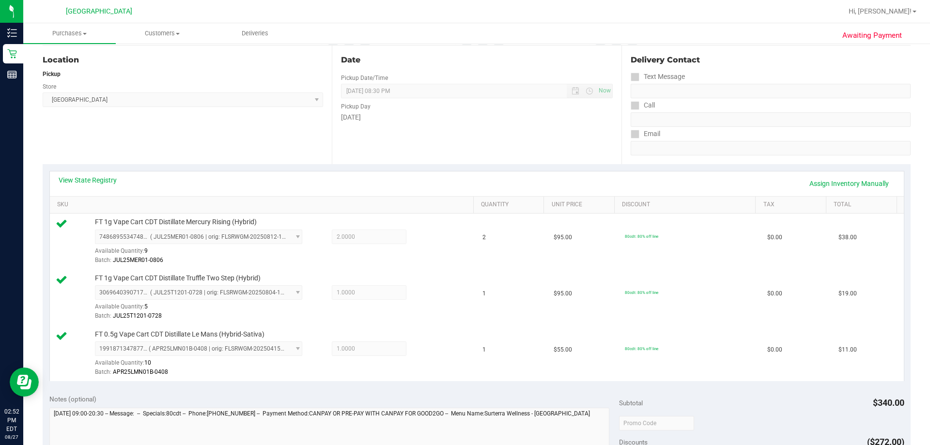
scroll to position [242, 0]
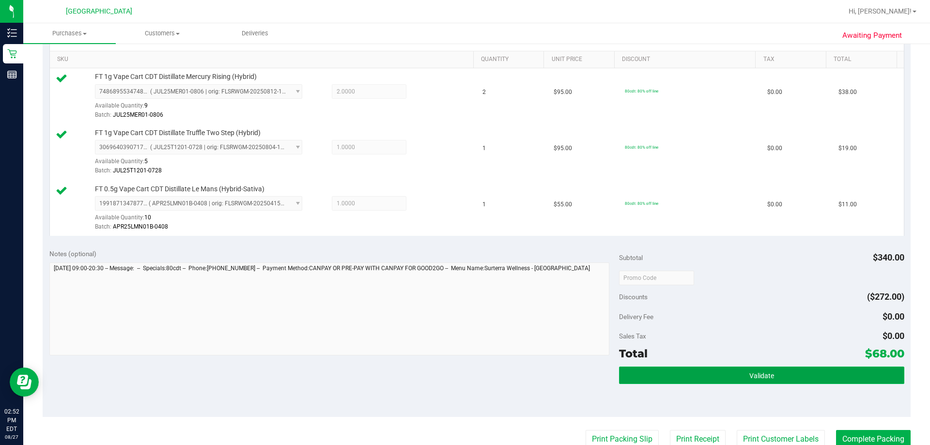
click at [491, 371] on button "Validate" at bounding box center [761, 375] width 285 height 17
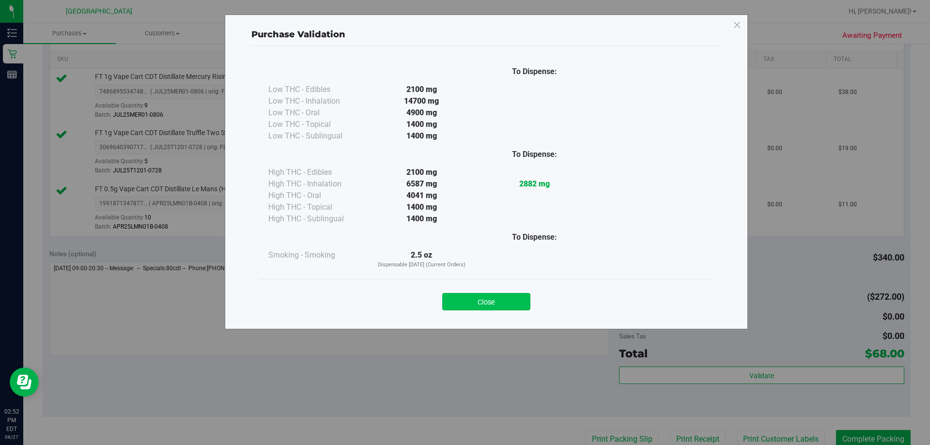
click at [491, 302] on button "Close" at bounding box center [486, 301] width 88 height 17
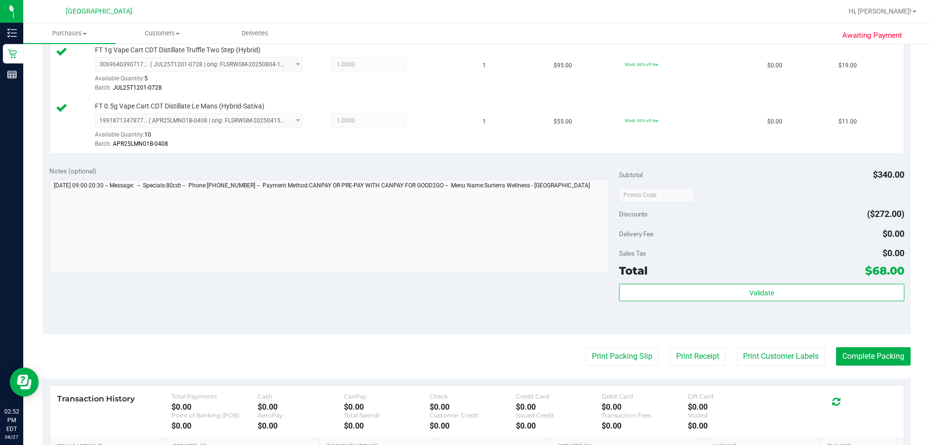
scroll to position [437, 0]
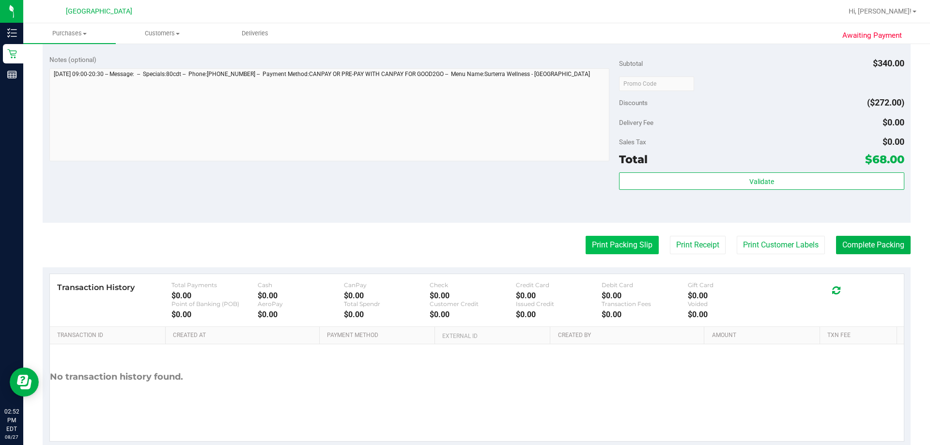
click at [491, 247] on button "Print Packing Slip" at bounding box center [622, 245] width 73 height 18
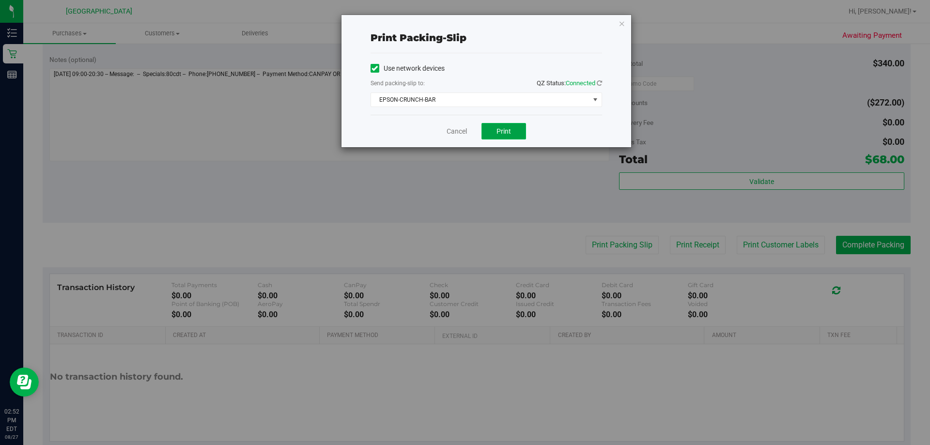
click at [491, 130] on span "Print" at bounding box center [504, 131] width 15 height 8
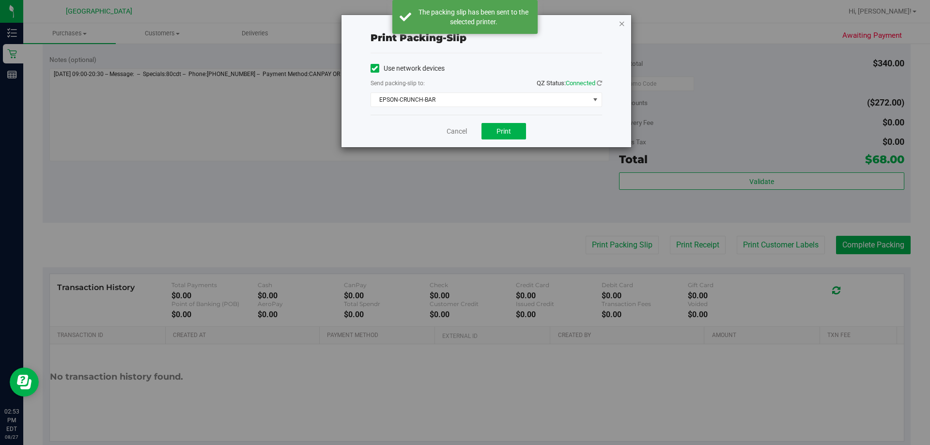
click at [491, 26] on icon "button" at bounding box center [622, 23] width 7 height 12
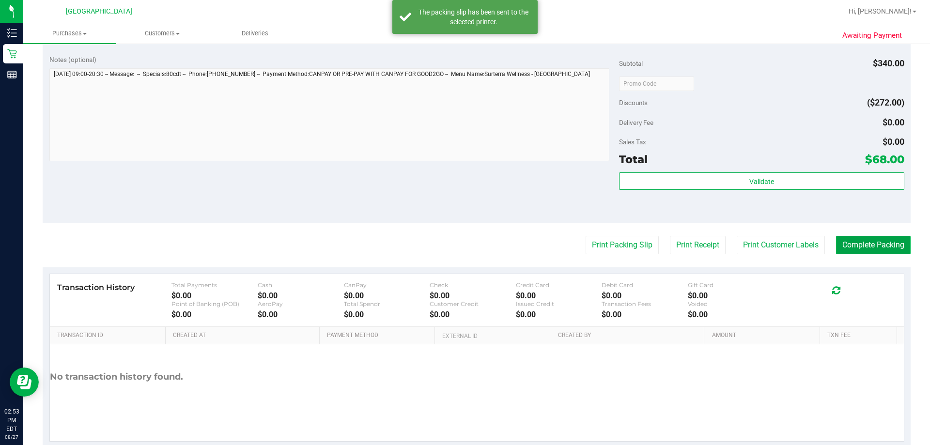
click at [491, 247] on button "Complete Packing" at bounding box center [873, 245] width 75 height 18
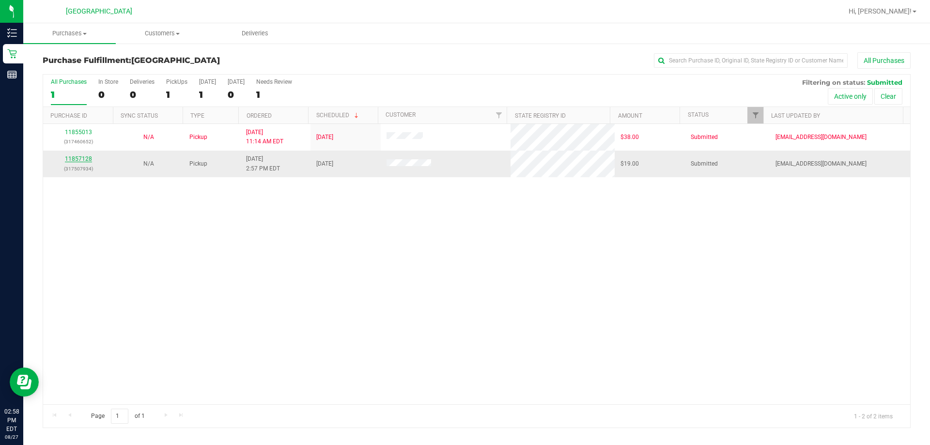
click at [78, 161] on link "11857128" at bounding box center [78, 159] width 27 height 7
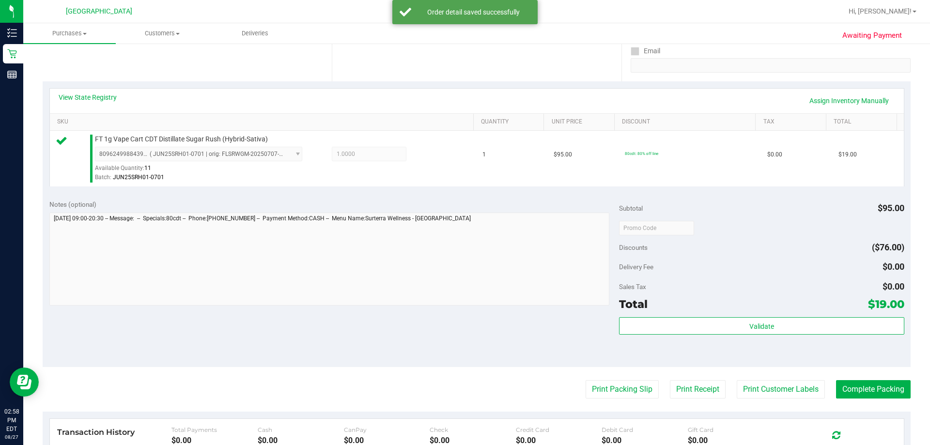
scroll to position [194, 0]
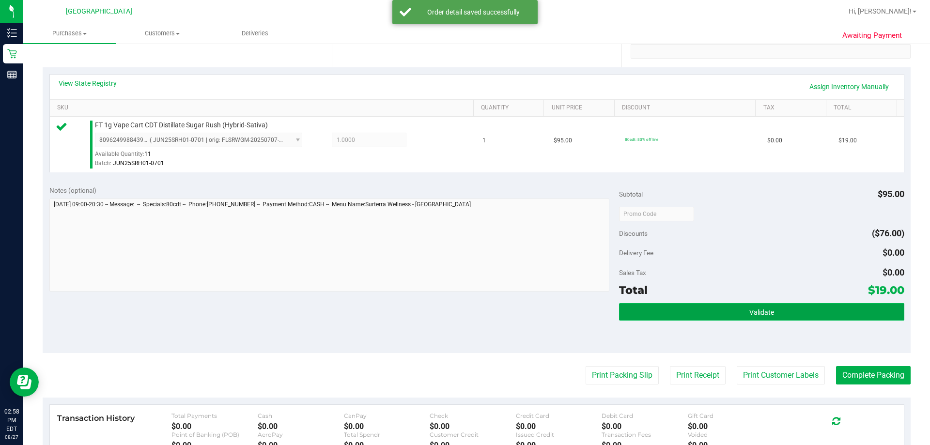
click at [491, 313] on button "Validate" at bounding box center [761, 311] width 285 height 17
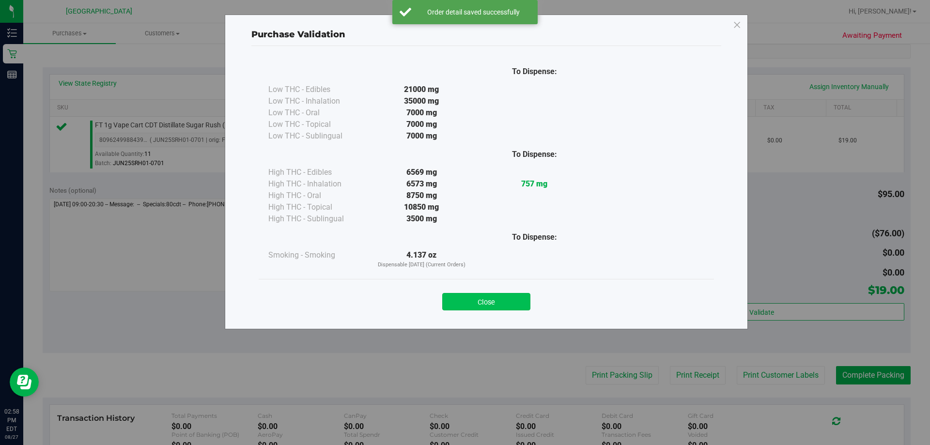
click at [491, 295] on button "Close" at bounding box center [486, 301] width 88 height 17
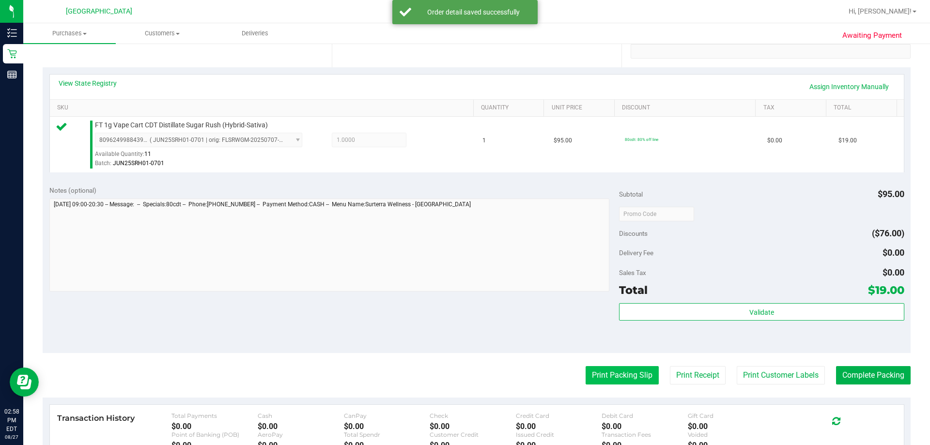
click at [491, 369] on button "Print Packing Slip" at bounding box center [622, 375] width 73 height 18
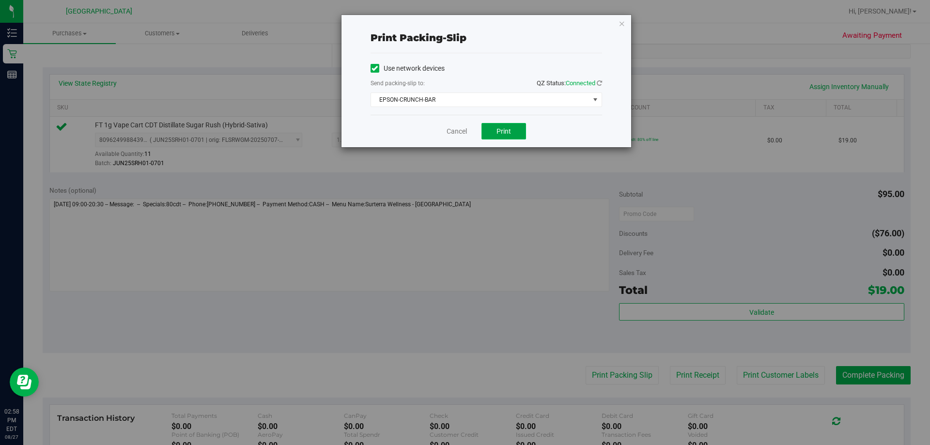
click at [491, 132] on span "Print" at bounding box center [504, 131] width 15 height 8
click at [491, 21] on icon "button" at bounding box center [622, 23] width 7 height 12
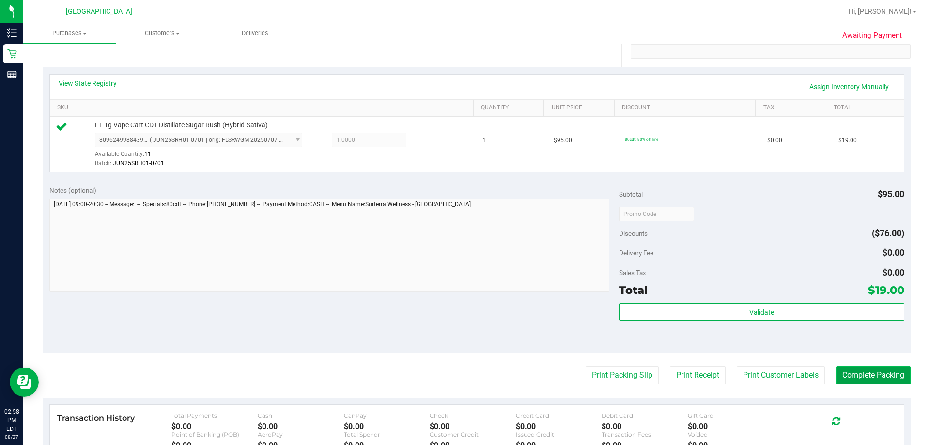
click at [491, 374] on button "Complete Packing" at bounding box center [873, 375] width 75 height 18
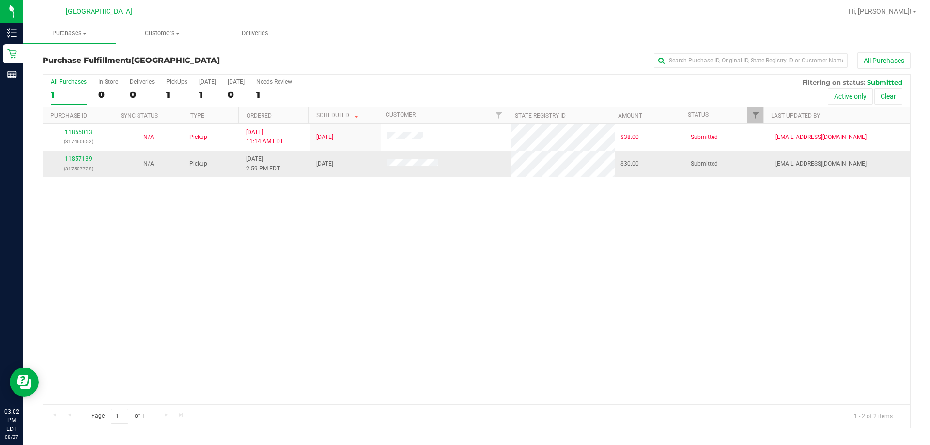
click at [72, 159] on link "11857139" at bounding box center [78, 159] width 27 height 7
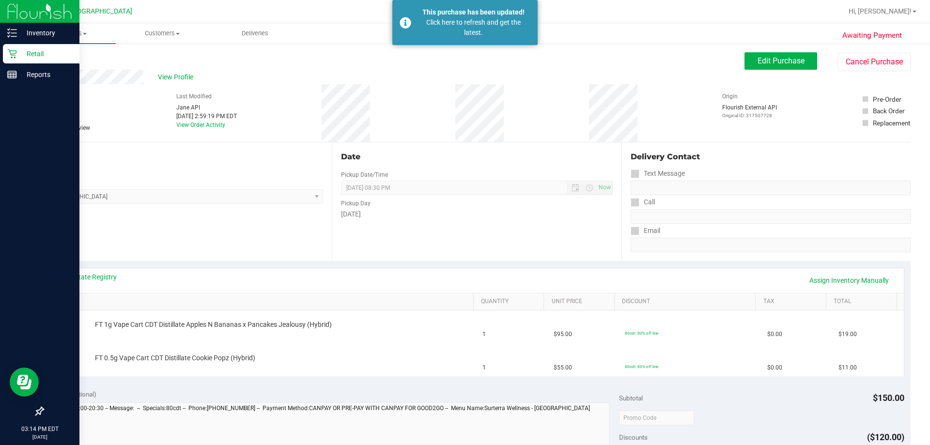
click at [22, 50] on p "Retail" at bounding box center [46, 54] width 58 height 12
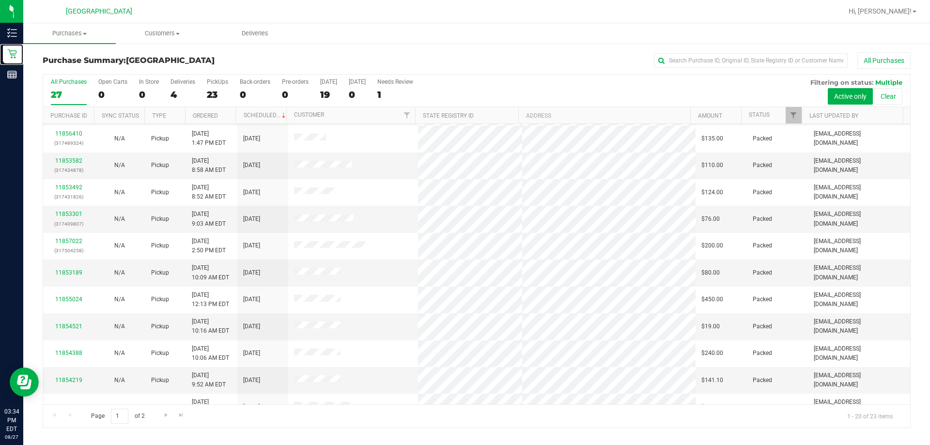
scroll to position [256, 0]
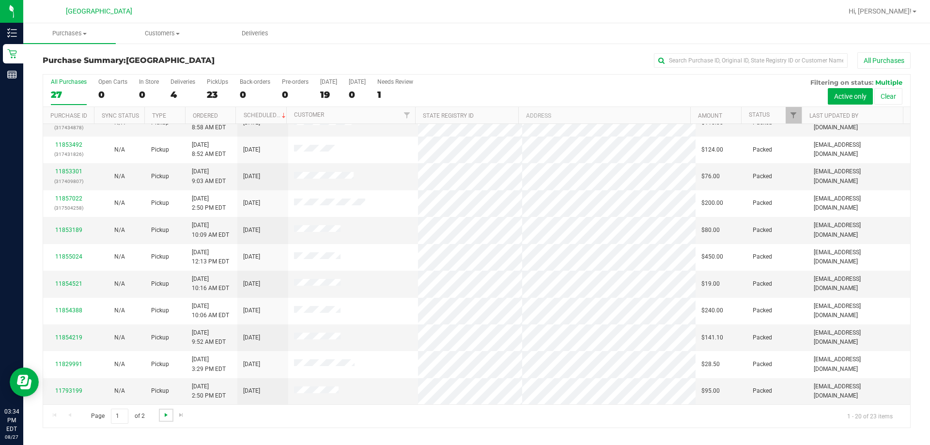
click at [167, 418] on span "Go to the next page" at bounding box center [166, 415] width 8 height 8
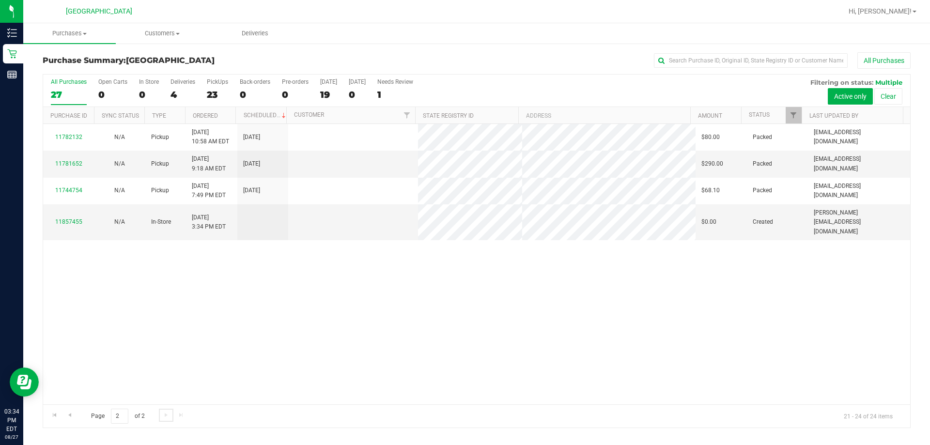
scroll to position [0, 0]
click at [75, 414] on link "Go to the previous page" at bounding box center [70, 415] width 14 height 13
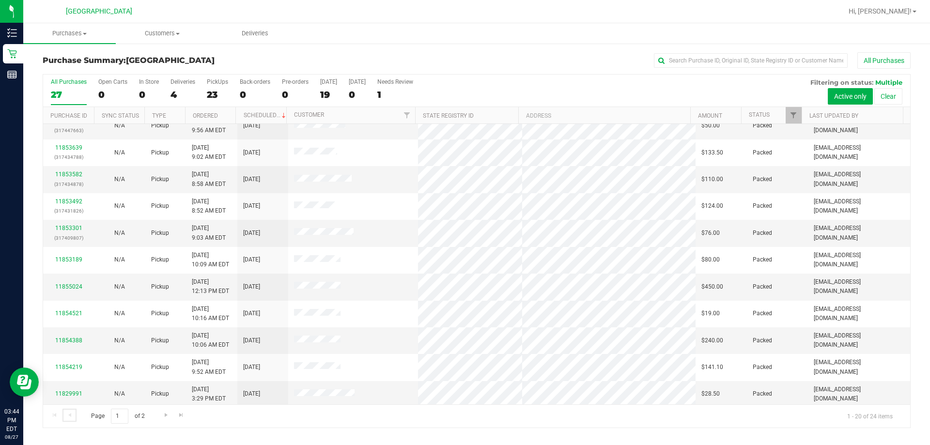
scroll to position [256, 0]
click at [163, 412] on span "Go to the next page" at bounding box center [166, 415] width 8 height 8
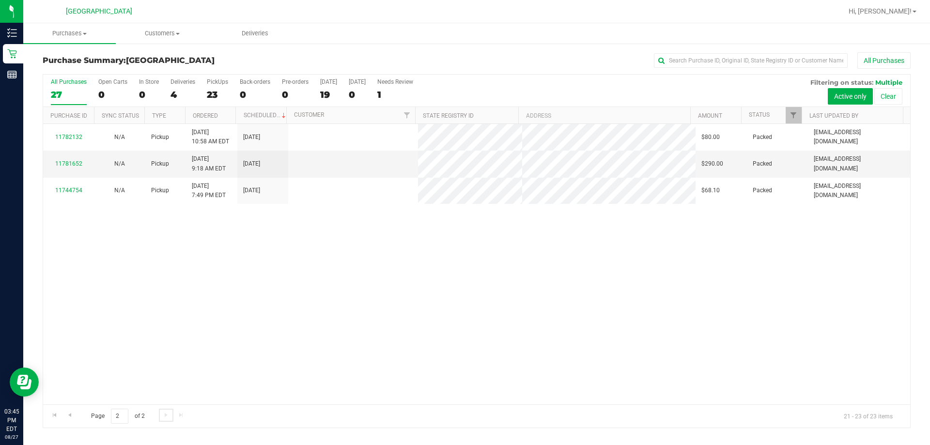
scroll to position [0, 0]
click at [74, 418] on link "Go to the previous page" at bounding box center [70, 415] width 14 height 13
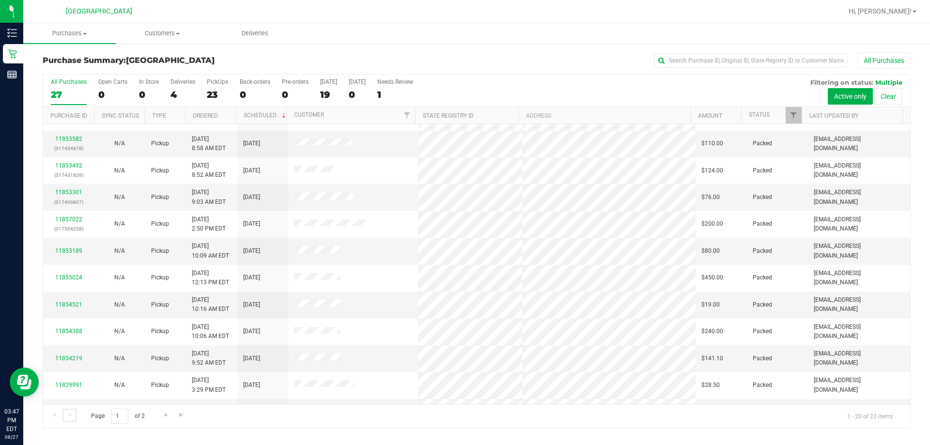
scroll to position [256, 0]
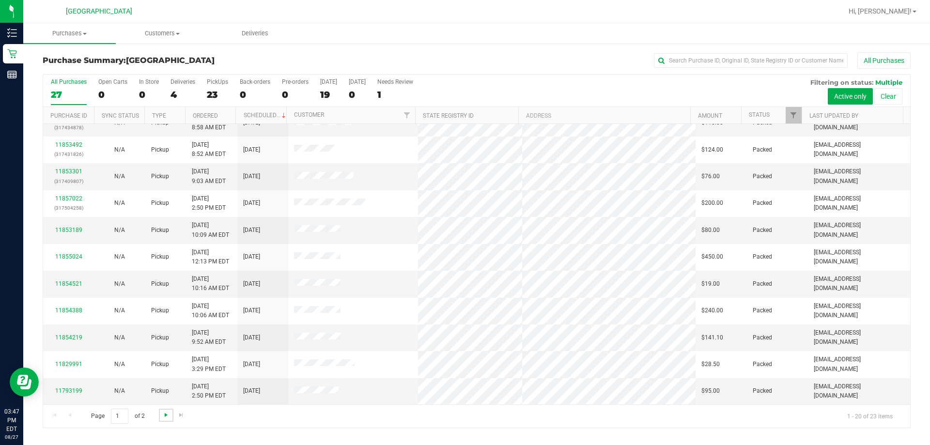
click at [164, 412] on span "Go to the next page" at bounding box center [166, 415] width 8 height 8
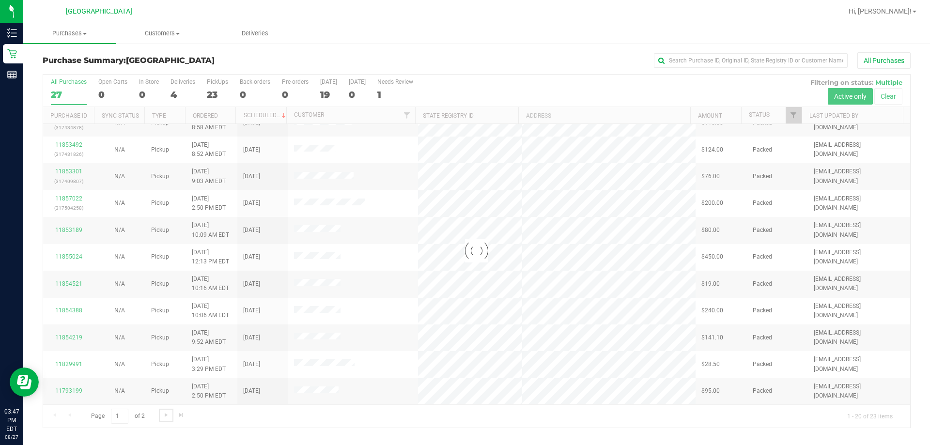
scroll to position [0, 0]
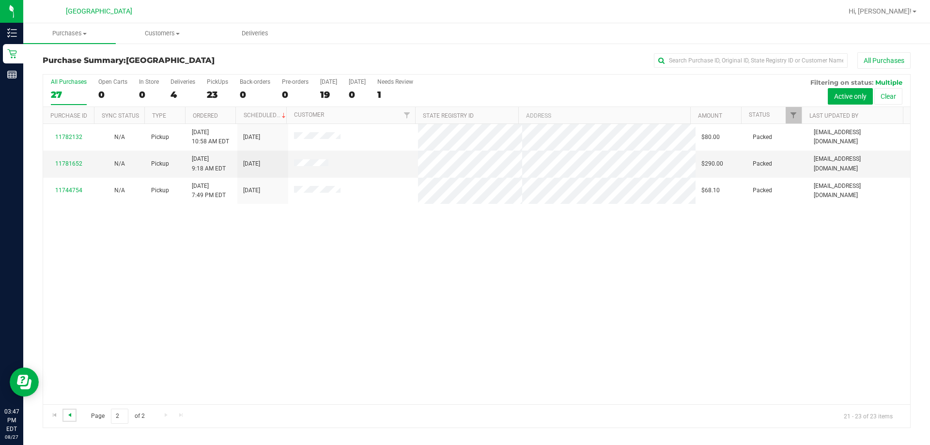
click at [69, 412] on span "Go to the previous page" at bounding box center [70, 415] width 8 height 8
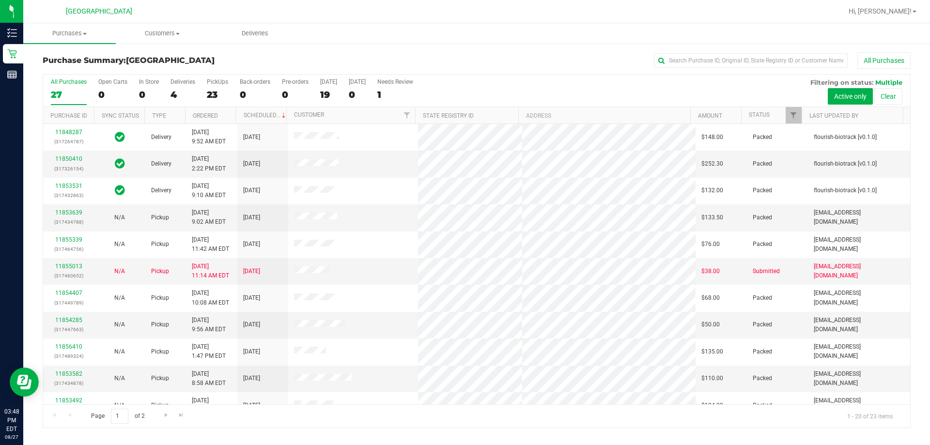
drag, startPoint x: 258, startPoint y: 232, endPoint x: 147, endPoint y: 464, distance: 257.7
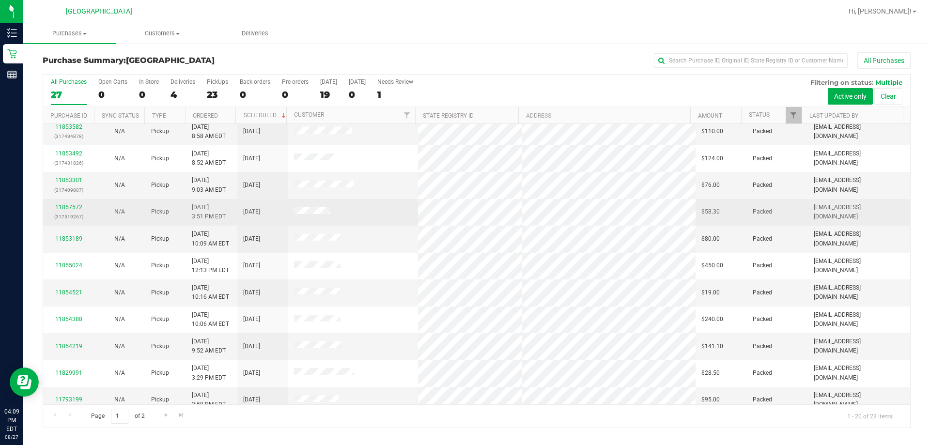
scroll to position [256, 0]
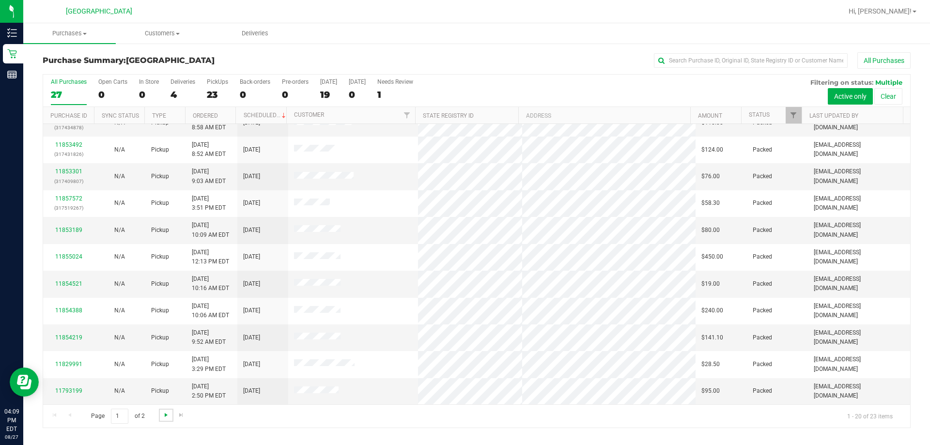
click at [164, 413] on span "Go to the next page" at bounding box center [166, 415] width 8 height 8
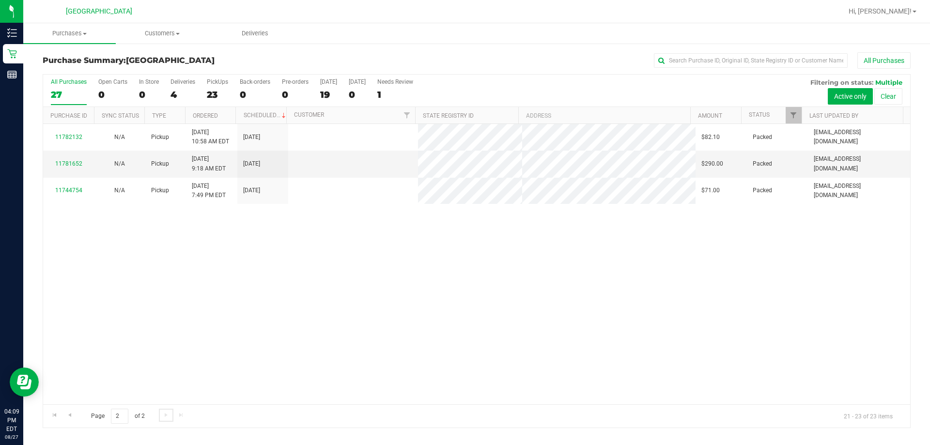
scroll to position [0, 0]
click at [70, 413] on span "Go to the previous page" at bounding box center [70, 415] width 8 height 8
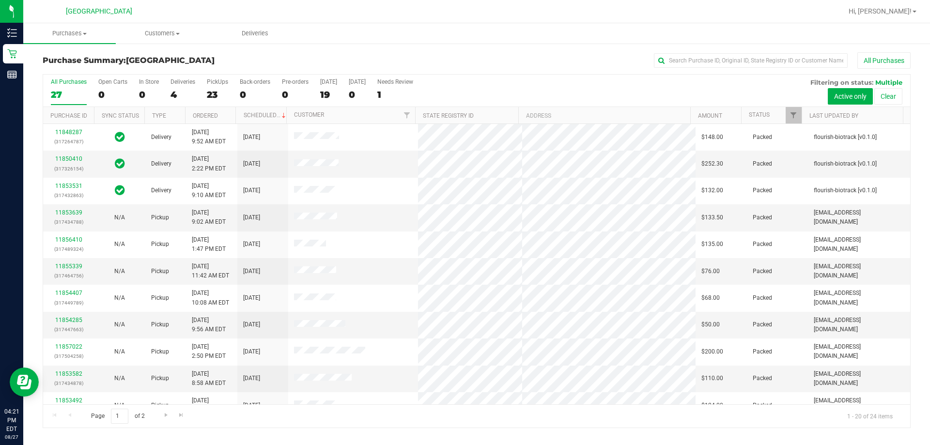
click at [248, 57] on h3 "Purchase Summary: [GEOGRAPHIC_DATA]" at bounding box center [187, 60] width 289 height 9
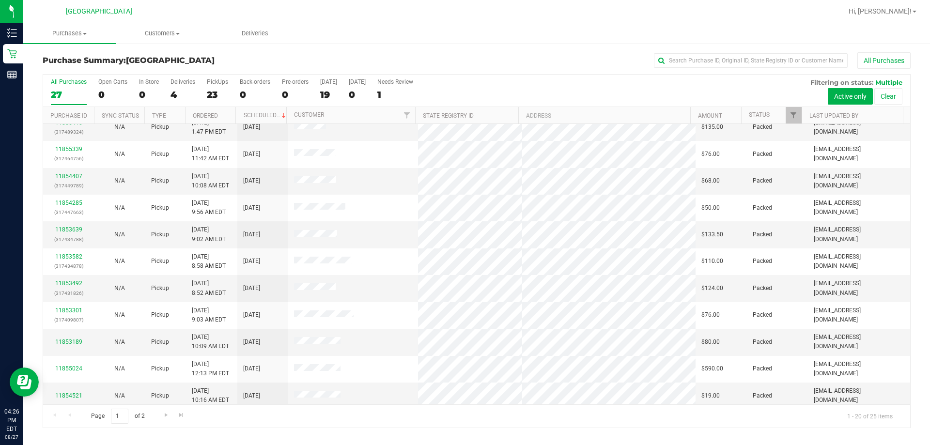
scroll to position [256, 0]
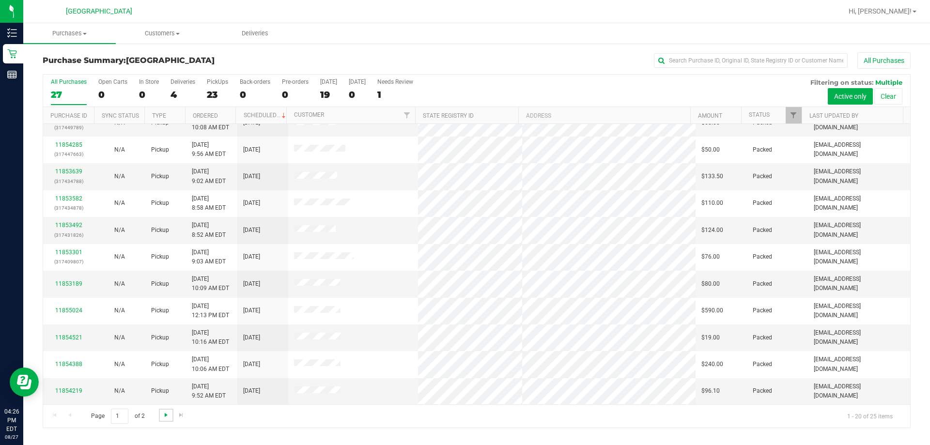
click at [166, 417] on span "Go to the next page" at bounding box center [166, 415] width 8 height 8
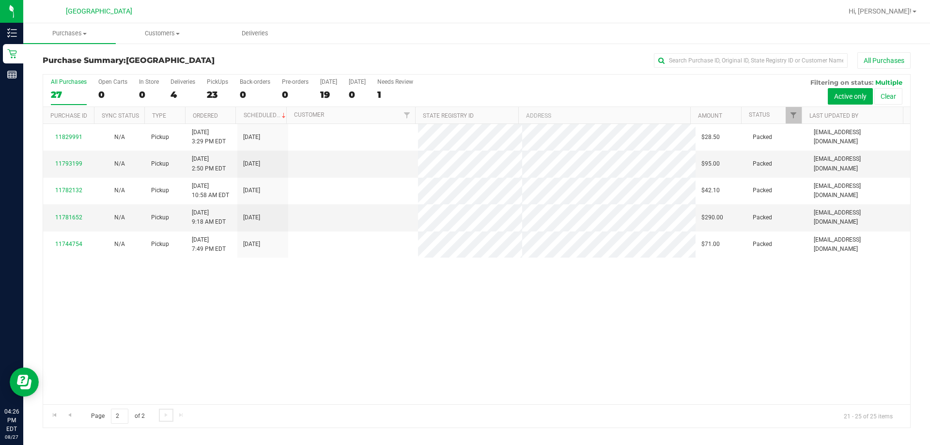
scroll to position [0, 0]
click at [68, 410] on link "Go to the previous page" at bounding box center [70, 415] width 14 height 13
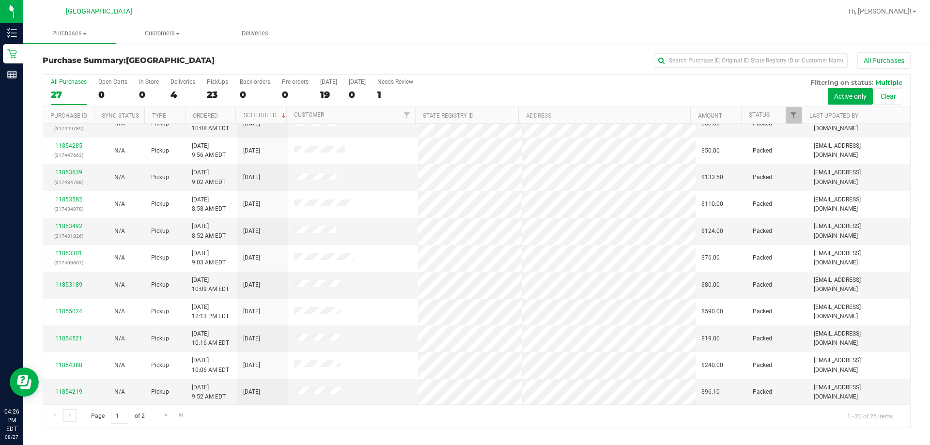
scroll to position [256, 0]
click at [166, 416] on span "Go to the next page" at bounding box center [166, 415] width 8 height 8
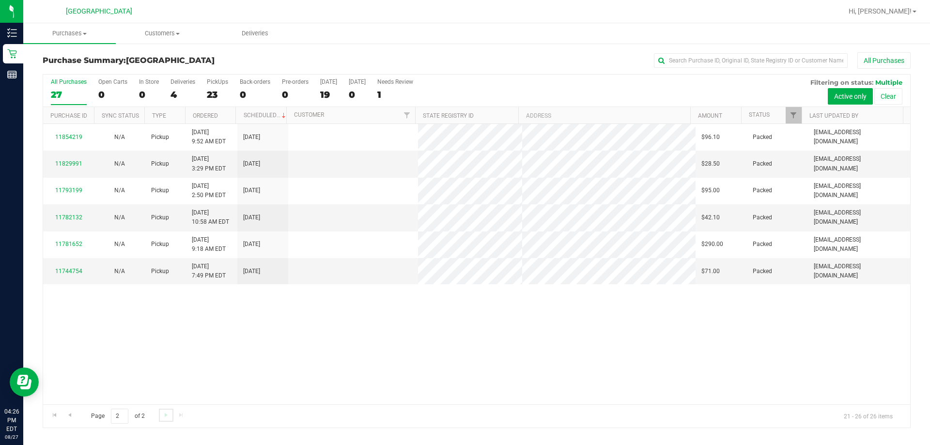
scroll to position [0, 0]
click at [70, 413] on span "Go to the previous page" at bounding box center [70, 415] width 8 height 8
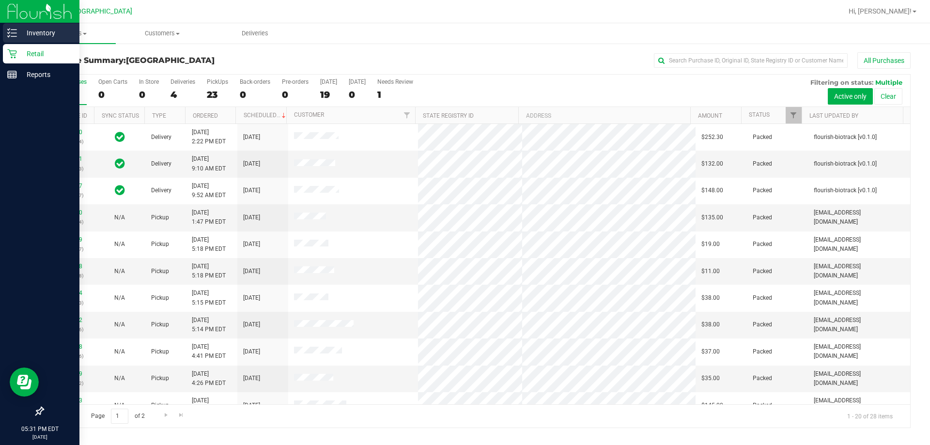
click at [9, 29] on icon at bounding box center [12, 33] width 10 height 10
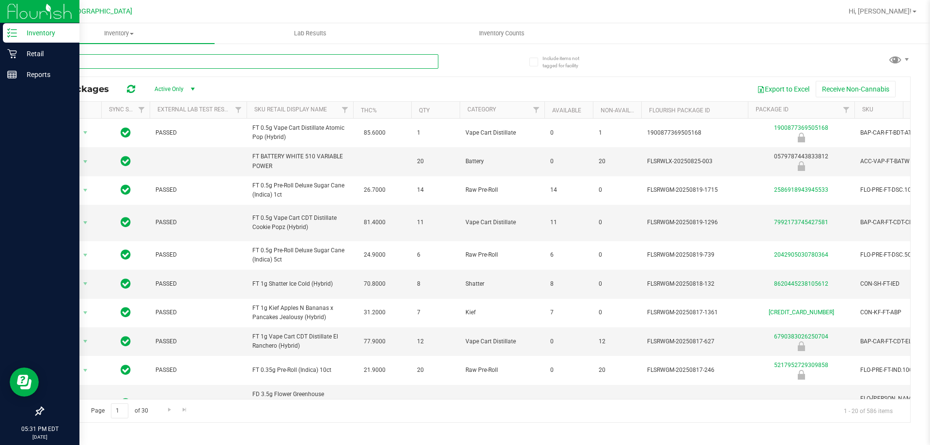
click at [195, 59] on input "text" at bounding box center [241, 61] width 396 height 15
click at [58, 56] on p "Retail" at bounding box center [46, 54] width 58 height 12
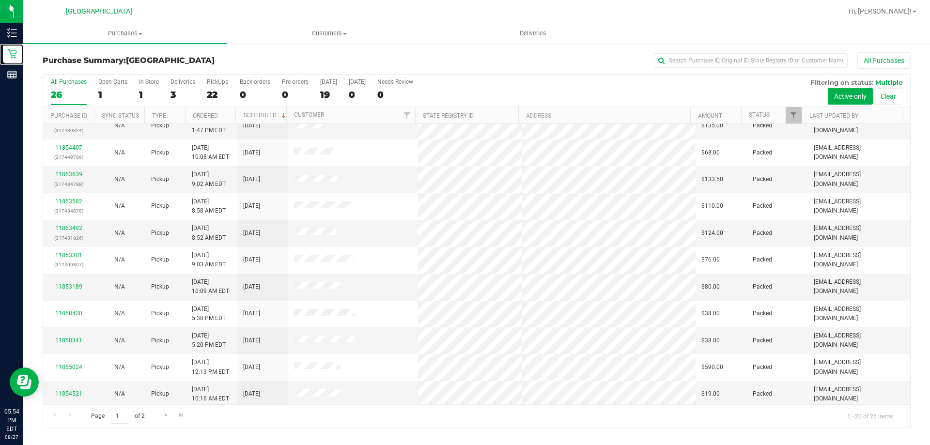
scroll to position [256, 0]
click at [165, 414] on span "Go to the next page" at bounding box center [166, 415] width 8 height 8
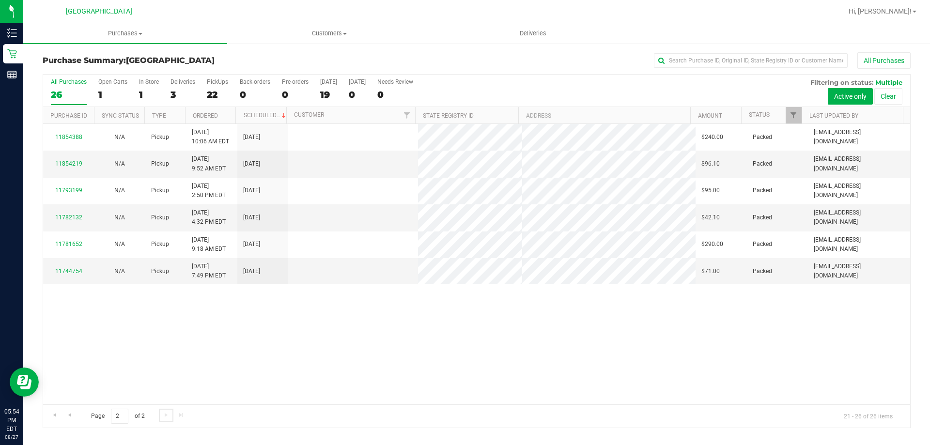
scroll to position [0, 0]
click at [68, 416] on span "Go to the previous page" at bounding box center [70, 415] width 8 height 8
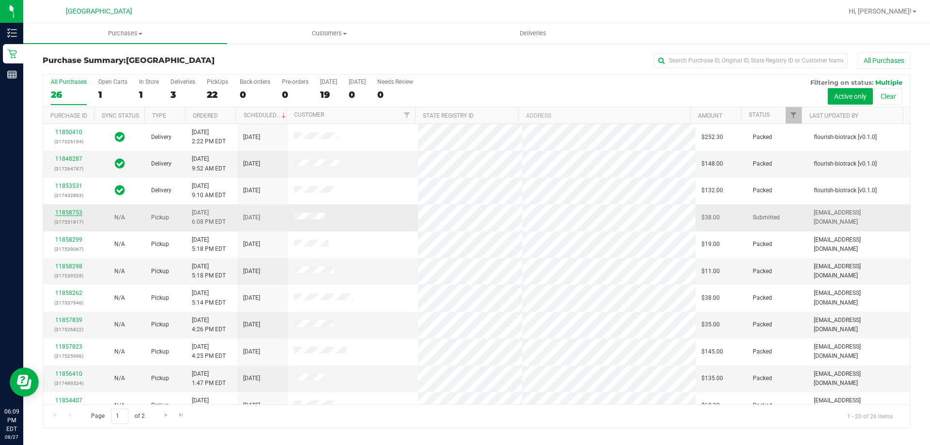
click at [65, 215] on link "11858753" at bounding box center [68, 212] width 27 height 7
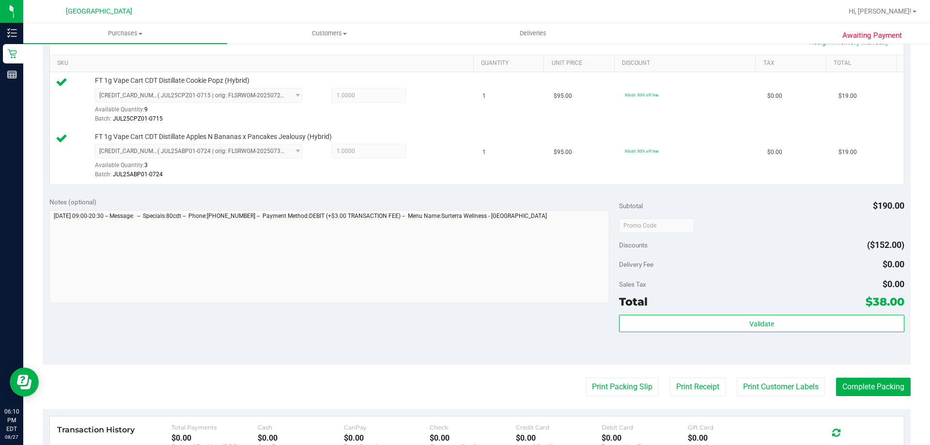
scroll to position [268, 0]
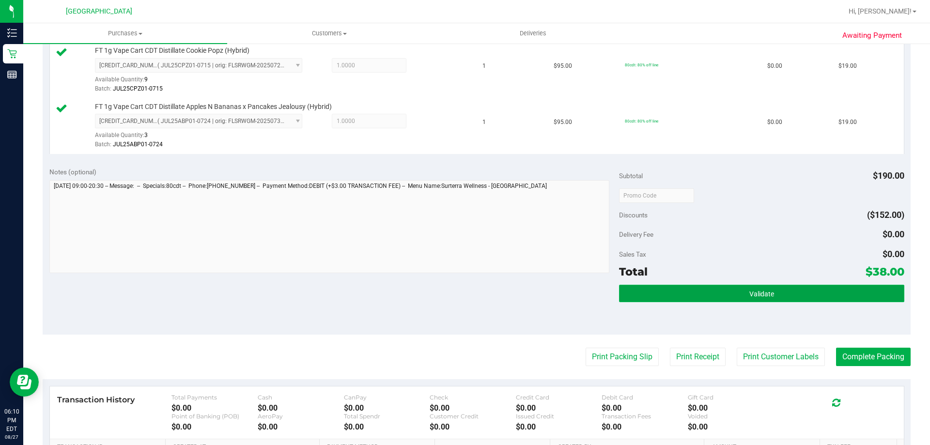
click at [491, 290] on button "Validate" at bounding box center [761, 293] width 285 height 17
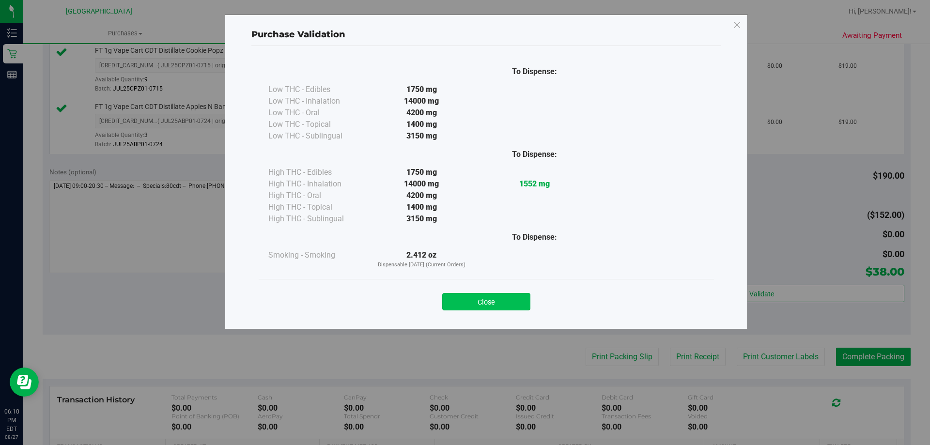
click at [486, 297] on button "Close" at bounding box center [486, 301] width 88 height 17
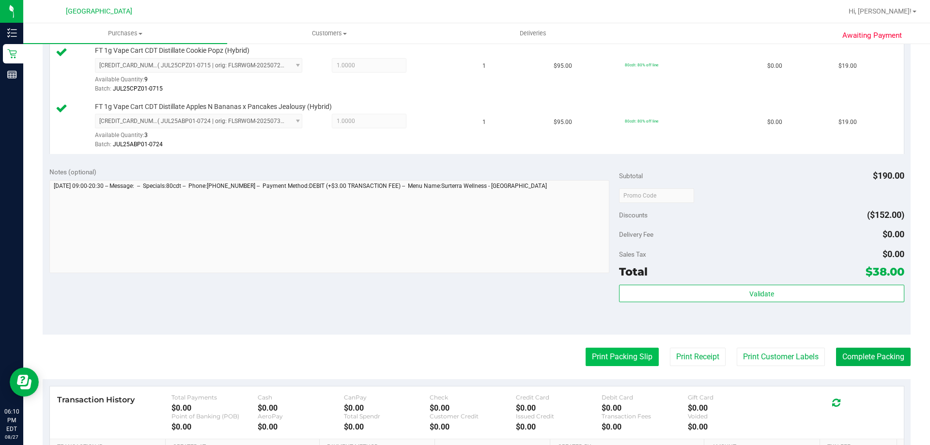
click at [491, 358] on button "Print Packing Slip" at bounding box center [622, 357] width 73 height 18
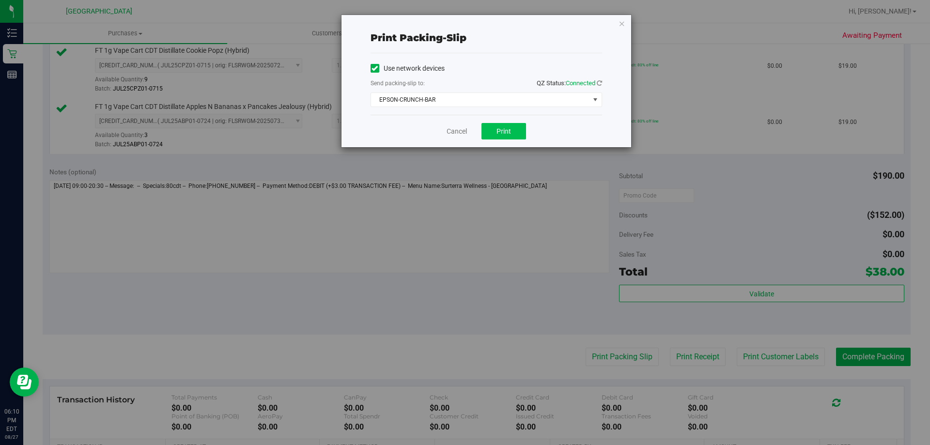
click at [491, 130] on span "Print" at bounding box center [504, 131] width 15 height 8
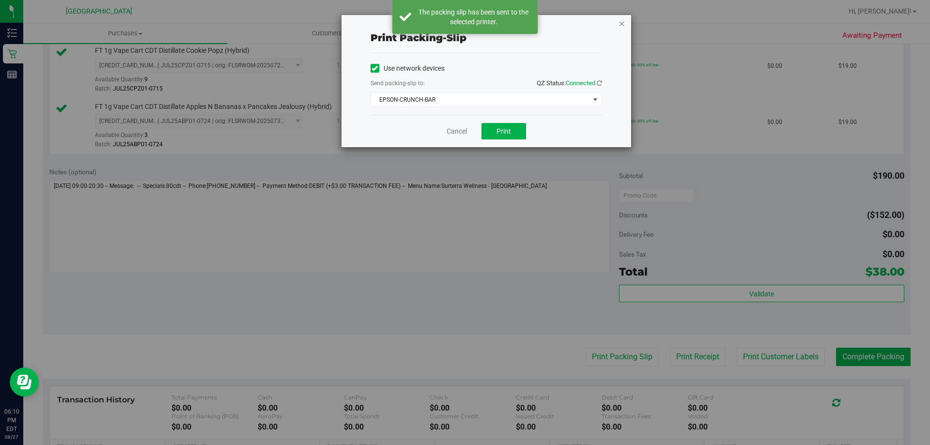
click at [491, 19] on icon "button" at bounding box center [622, 23] width 7 height 12
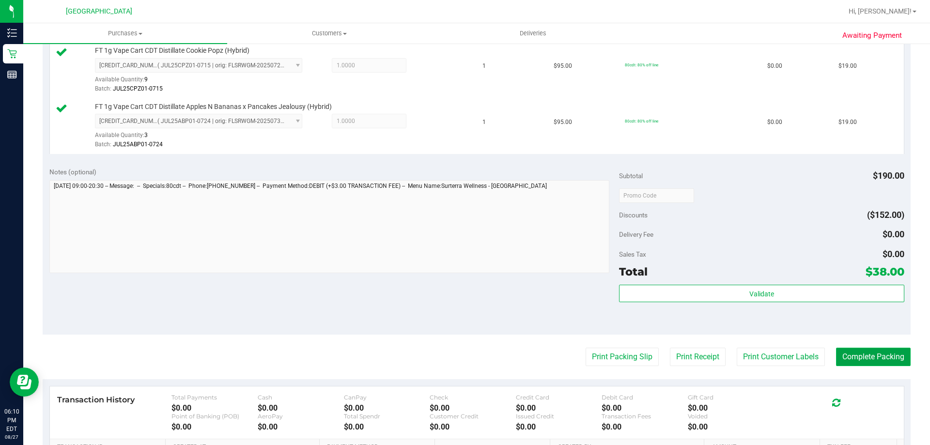
click at [491, 365] on button "Complete Packing" at bounding box center [873, 357] width 75 height 18
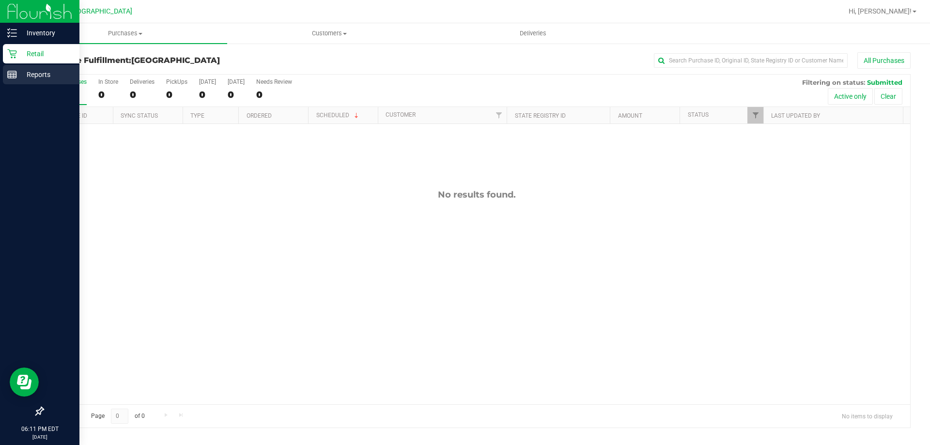
click at [20, 73] on p "Reports" at bounding box center [46, 75] width 58 height 12
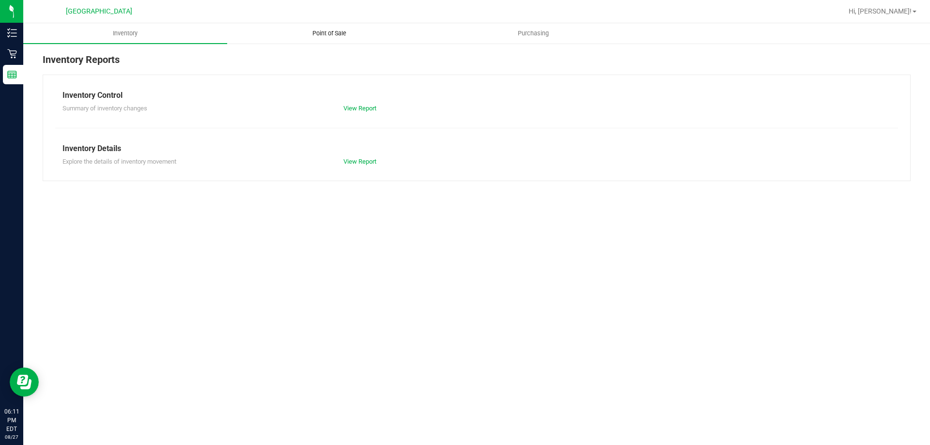
click at [331, 31] on span "Point of Sale" at bounding box center [329, 33] width 60 height 9
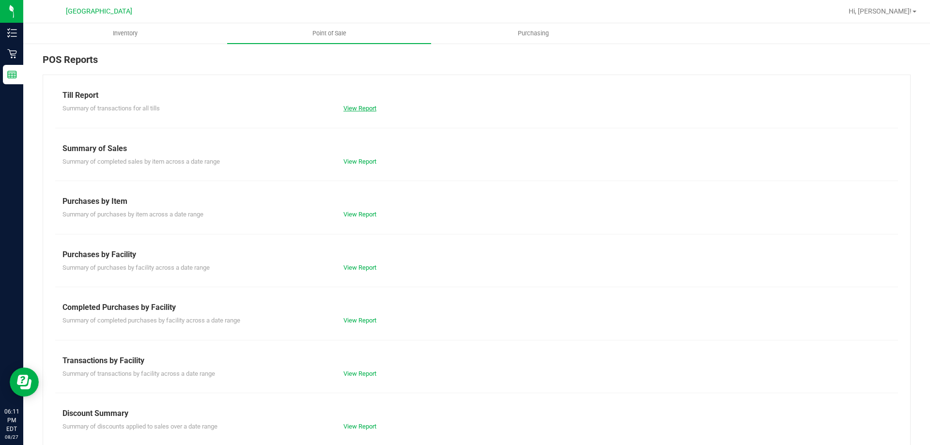
click at [354, 107] on link "View Report" at bounding box center [360, 108] width 33 height 7
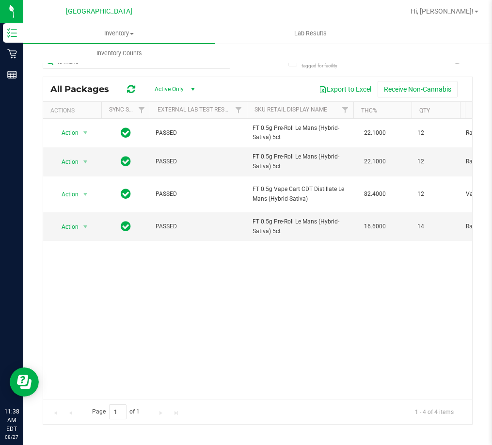
click at [236, 326] on div "Action Action Global inventory Package audit log Print package label Print prod…" at bounding box center [257, 259] width 429 height 280
click at [89, 67] on input "le mans" at bounding box center [137, 61] width 188 height 15
type input "l"
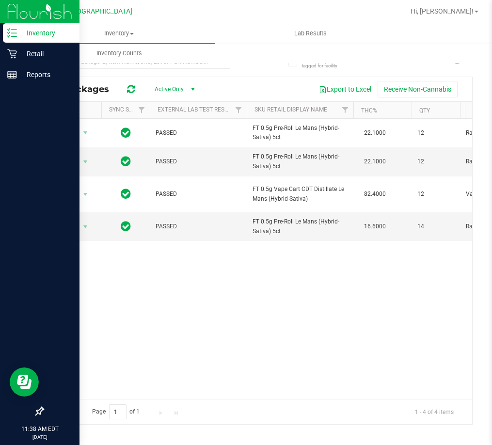
click at [20, 36] on p "Inventory" at bounding box center [46, 33] width 58 height 12
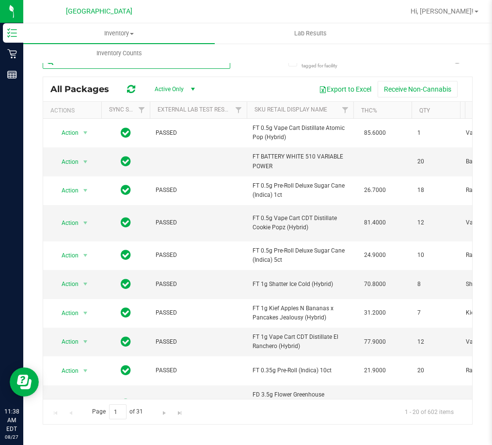
click at [142, 67] on input "text" at bounding box center [137, 61] width 188 height 15
